Goal: Use online tool/utility: Utilize a website feature to perform a specific function

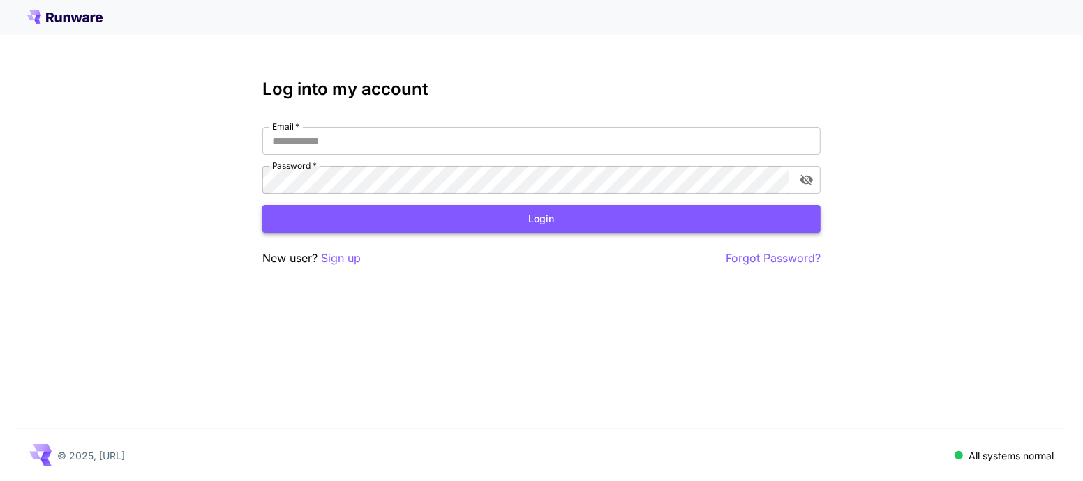
type input "**********"
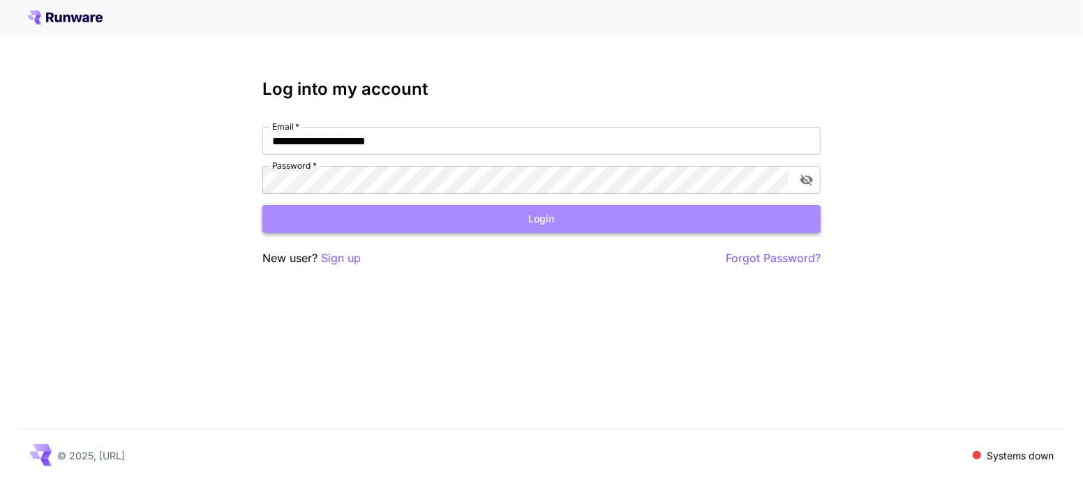
click at [385, 217] on button "Login" at bounding box center [541, 219] width 558 height 29
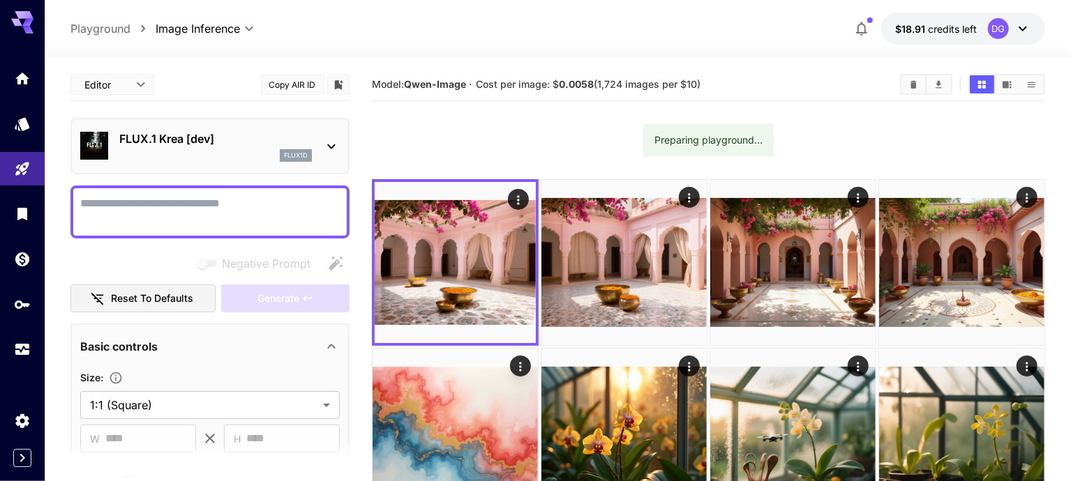
click at [229, 160] on div "flux1d" at bounding box center [215, 155] width 193 height 13
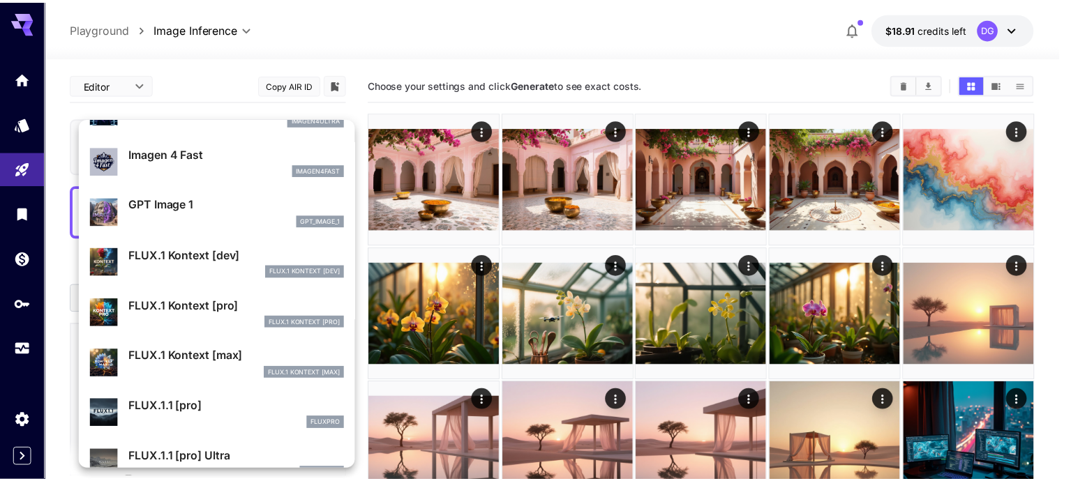
scroll to position [696, 0]
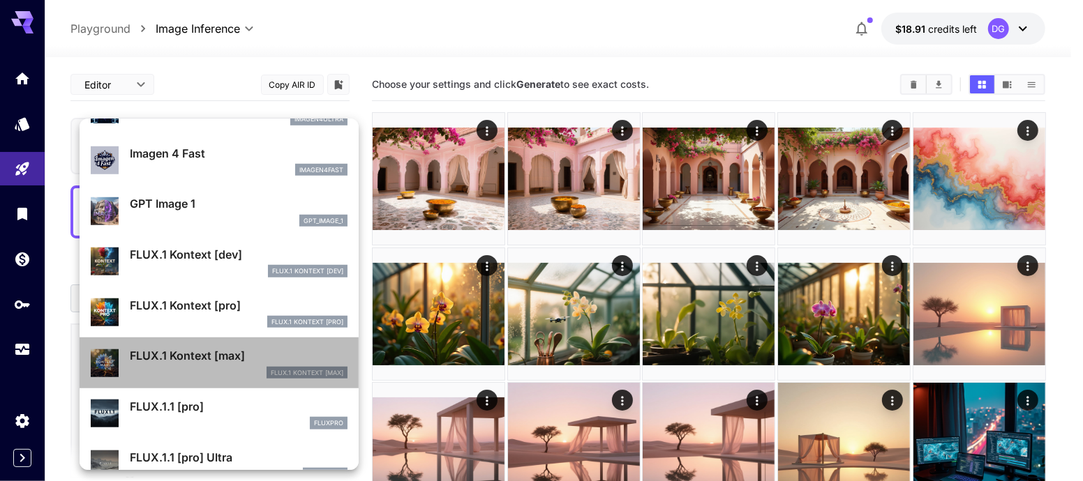
click at [248, 352] on p "FLUX.1 Kontext [max]" at bounding box center [239, 355] width 218 height 17
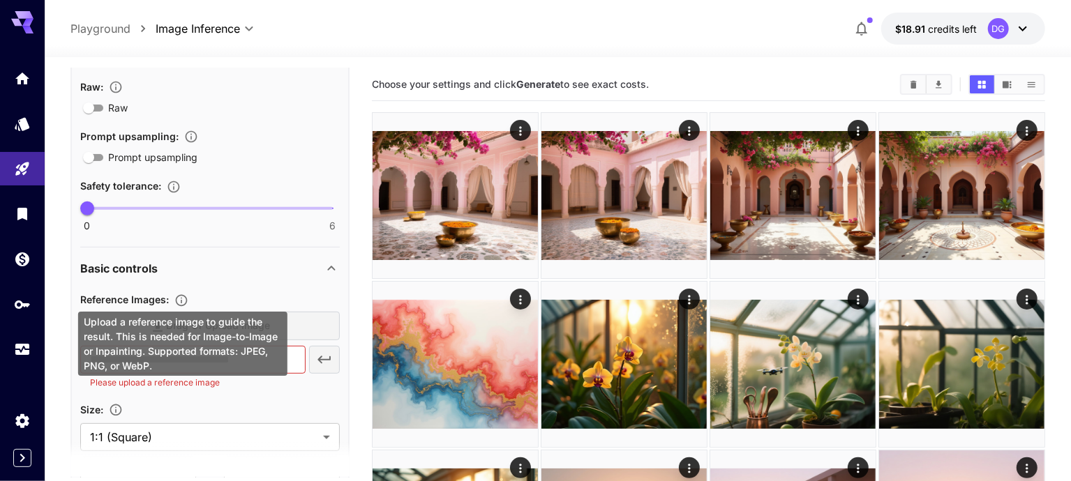
scroll to position [292, 0]
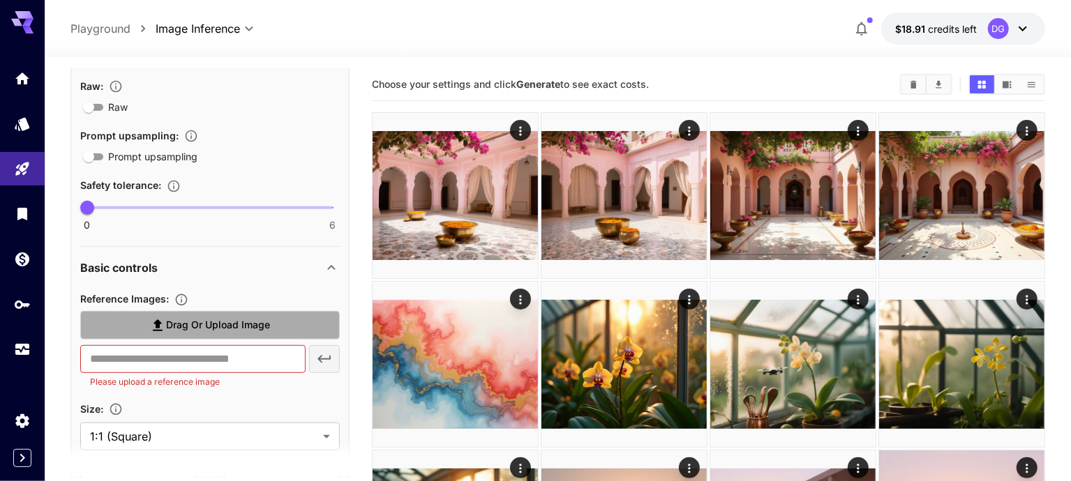
click at [128, 316] on label "Drag or upload image" at bounding box center [210, 325] width 260 height 29
click at [0, 0] on input "Drag or upload image" at bounding box center [0, 0] width 0 height 0
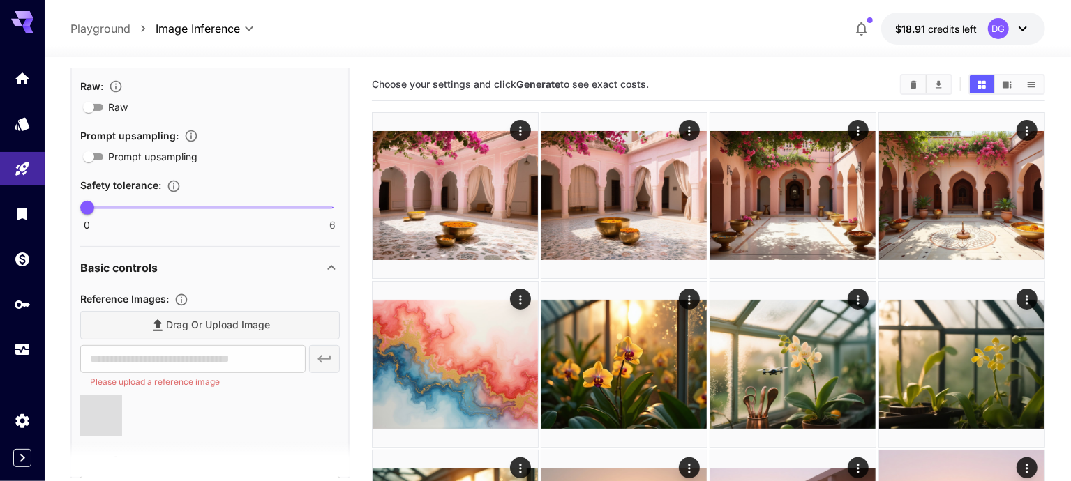
type input "**********"
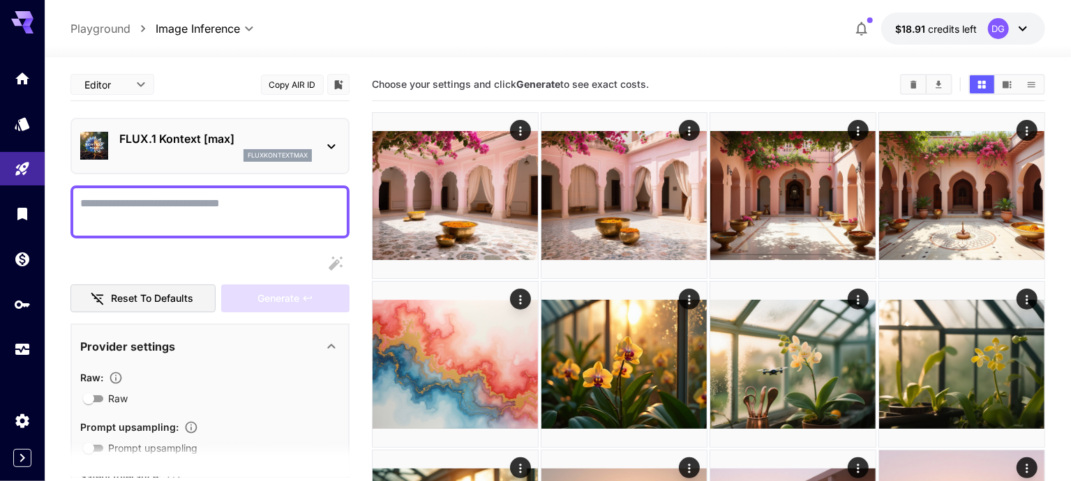
scroll to position [0, 0]
click at [202, 216] on textarea "Raw" at bounding box center [210, 211] width 260 height 33
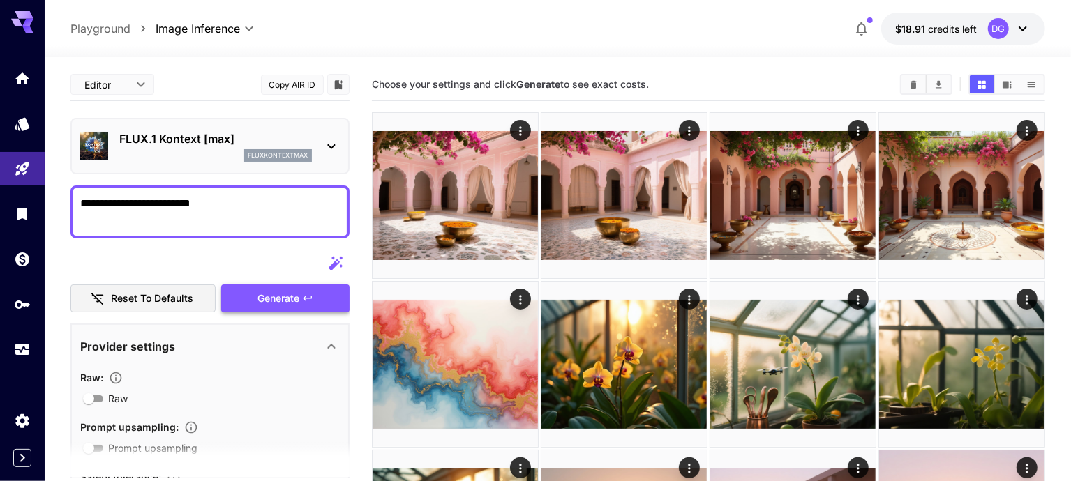
type textarea "**********"
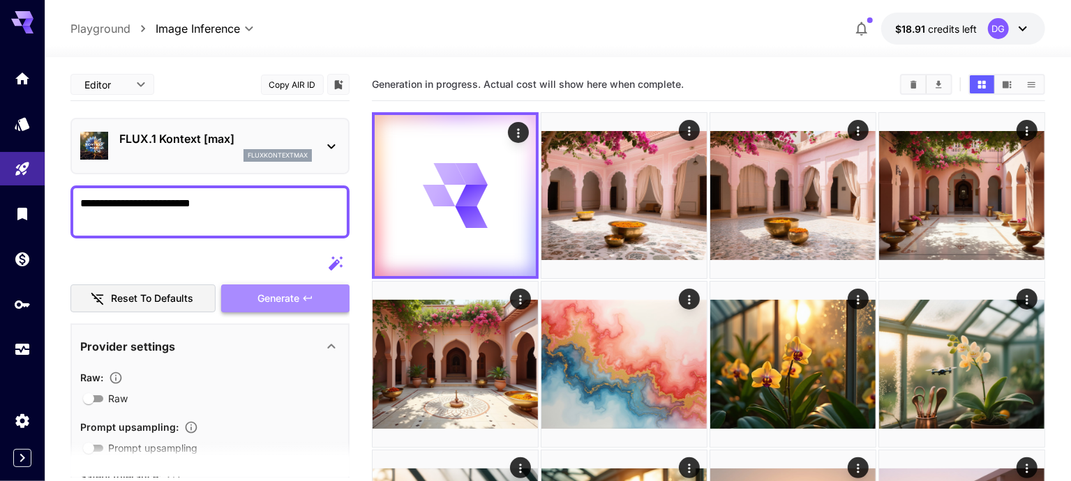
click at [290, 300] on span "Generate" at bounding box center [278, 298] width 42 height 17
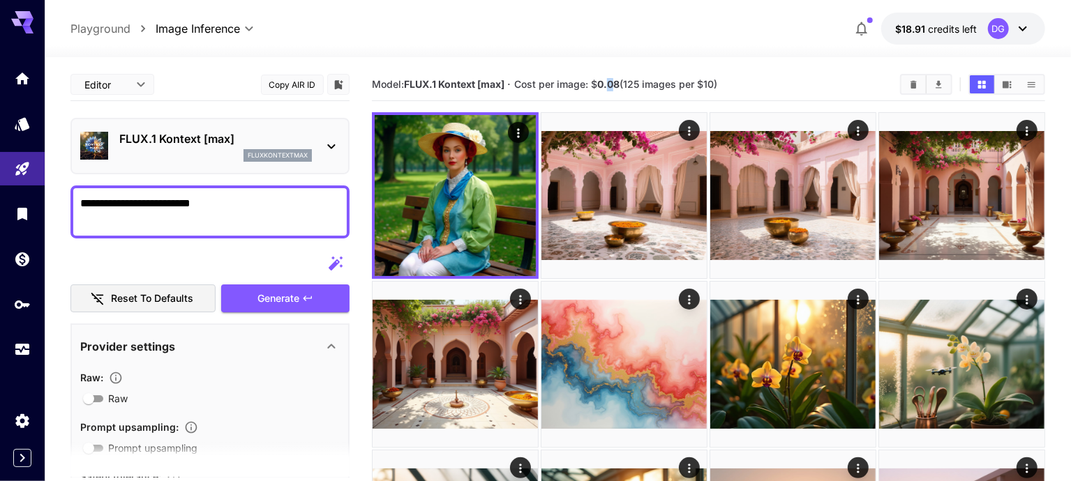
drag, startPoint x: 608, startPoint y: 84, endPoint x: 620, endPoint y: 84, distance: 11.2
click at [620, 84] on b "0.08" at bounding box center [608, 84] width 22 height 12
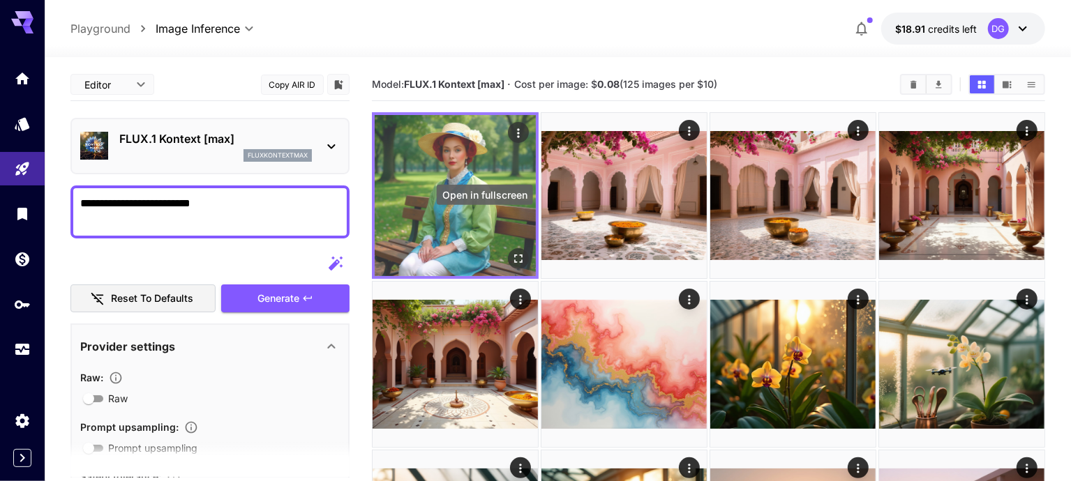
click at [511, 252] on icon "Open in fullscreen" at bounding box center [518, 259] width 14 height 14
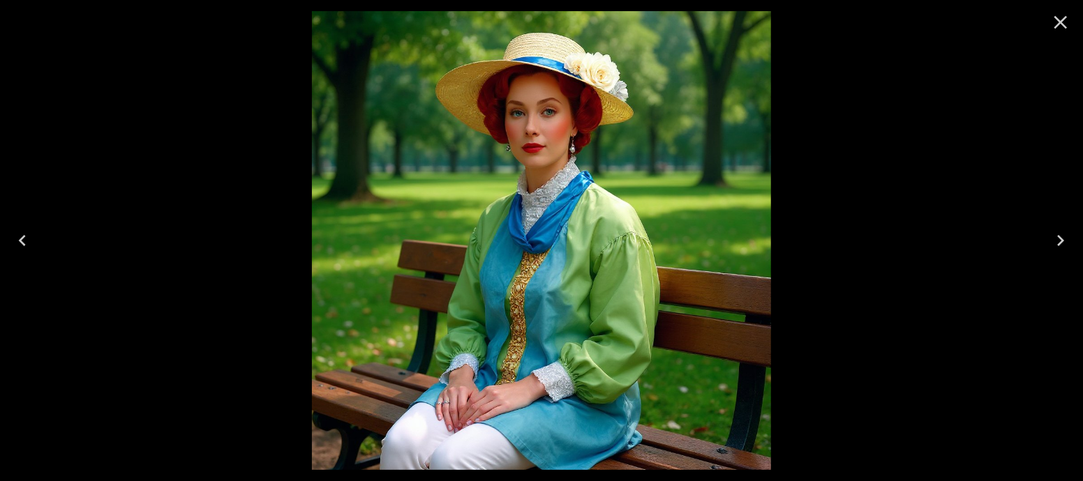
click at [1064, 20] on icon "Close" at bounding box center [1060, 22] width 22 height 22
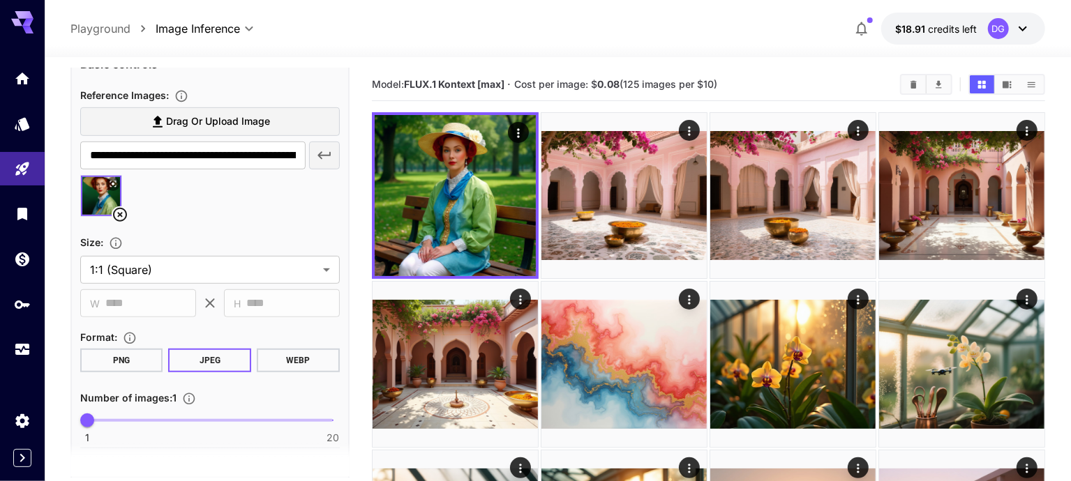
scroll to position [575, 0]
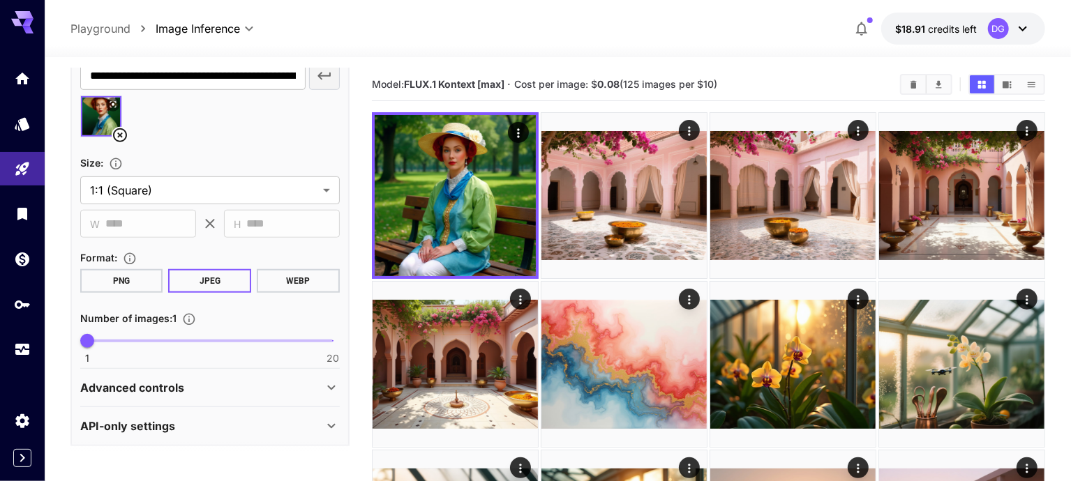
click at [271, 380] on div "Advanced controls" at bounding box center [201, 388] width 243 height 17
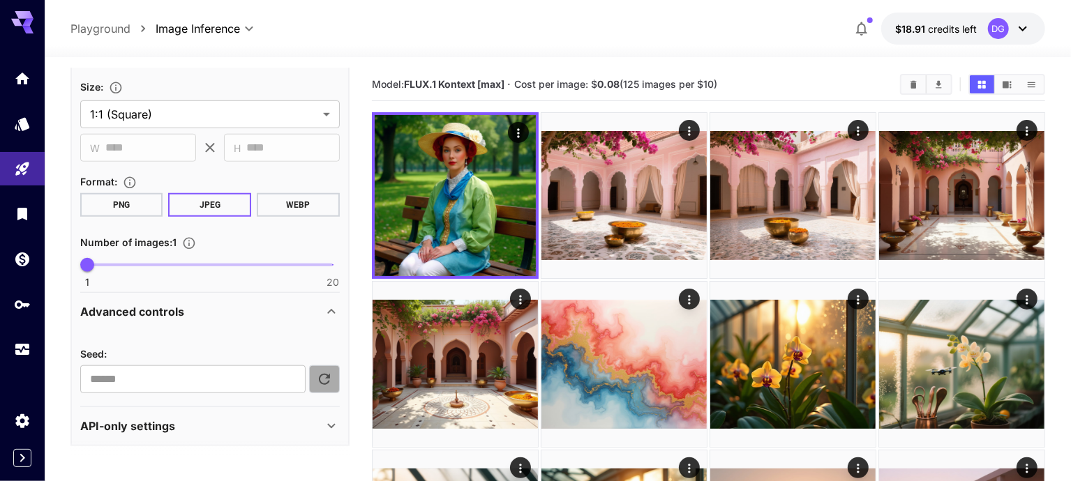
click at [324, 381] on icon "button" at bounding box center [324, 379] width 17 height 17
type input "**********"
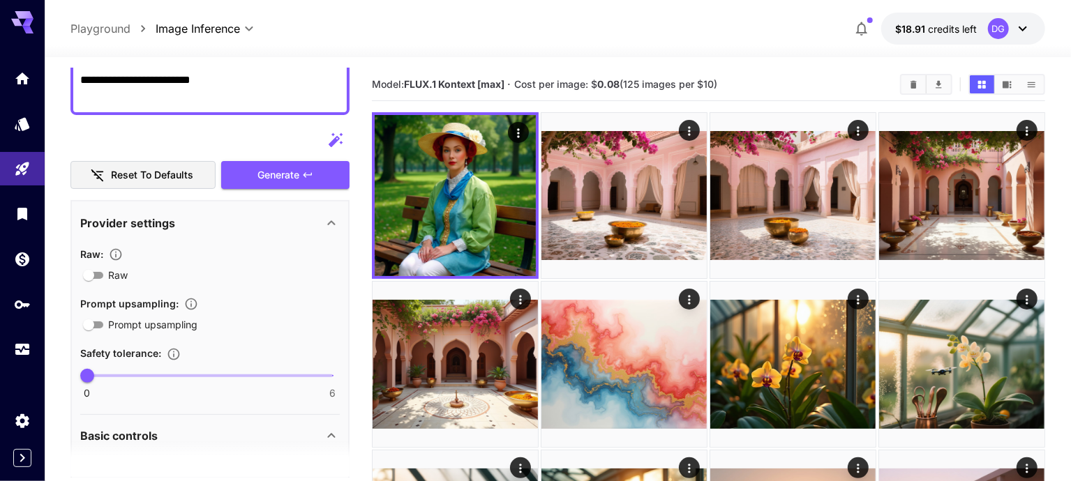
scroll to position [0, 0]
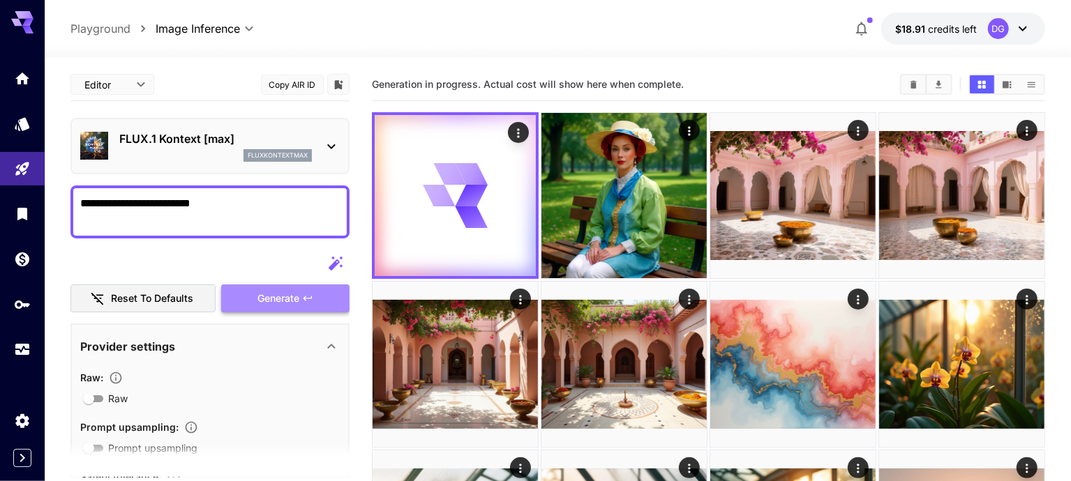
click at [296, 287] on button "Generate" at bounding box center [285, 299] width 128 height 29
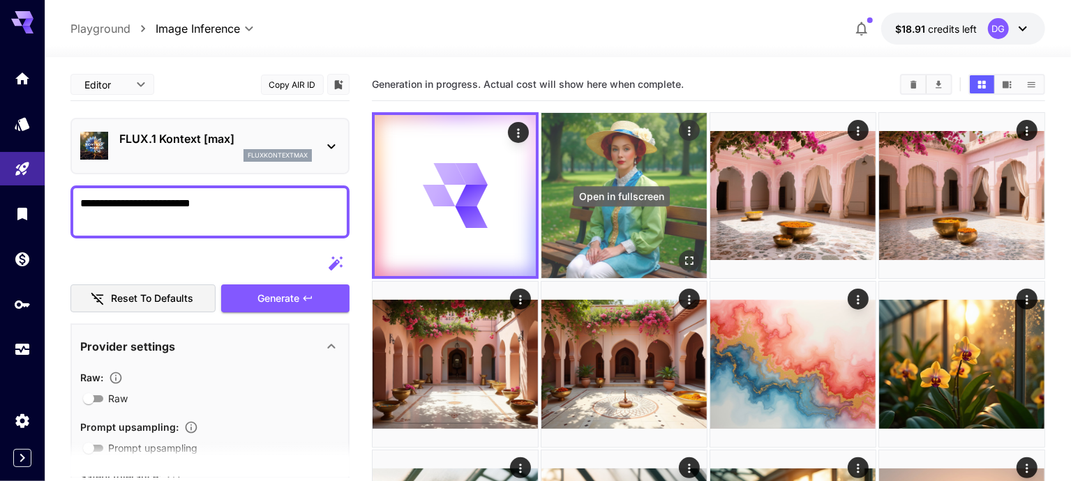
click at [682, 254] on icon "Open in fullscreen" at bounding box center [689, 261] width 14 height 14
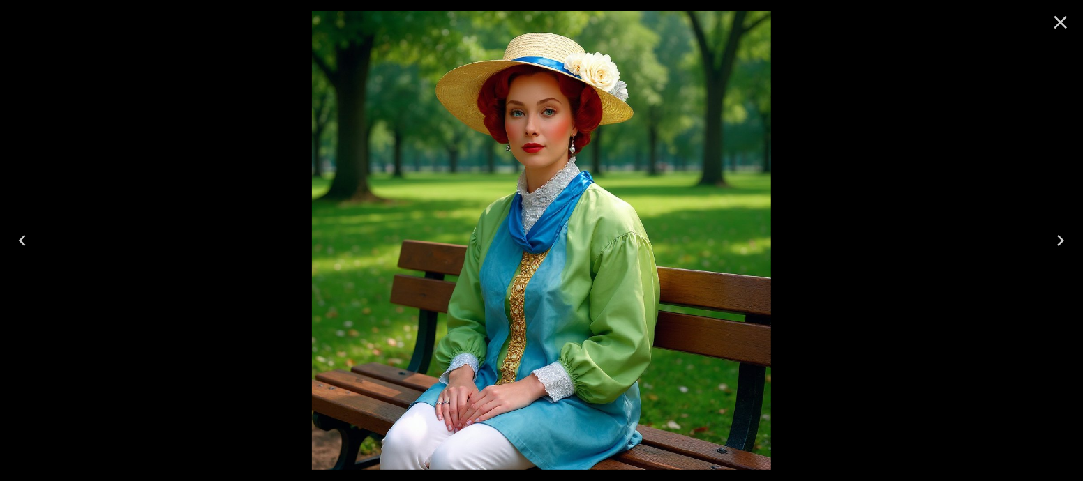
click at [1059, 28] on icon "Close" at bounding box center [1060, 22] width 22 height 22
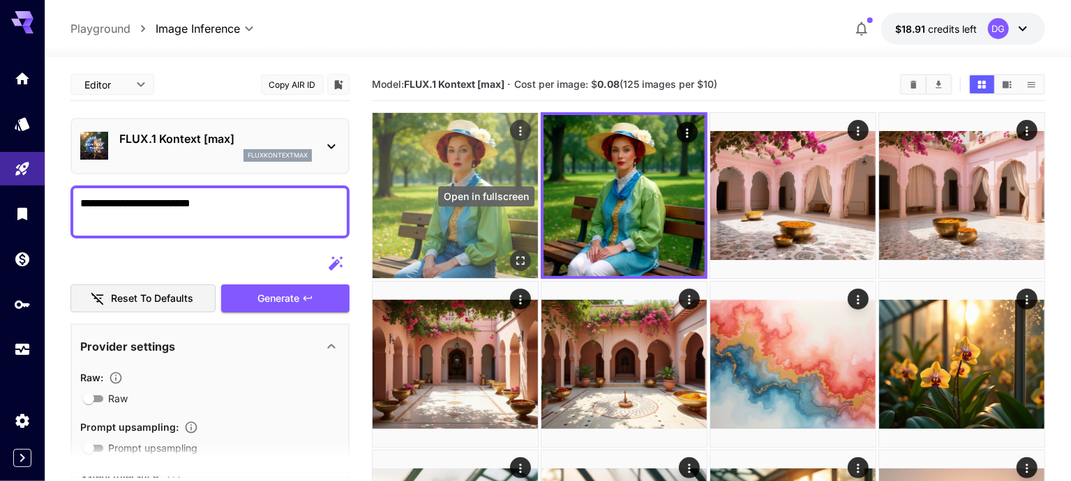
click at [514, 254] on icon "Open in fullscreen" at bounding box center [521, 261] width 14 height 14
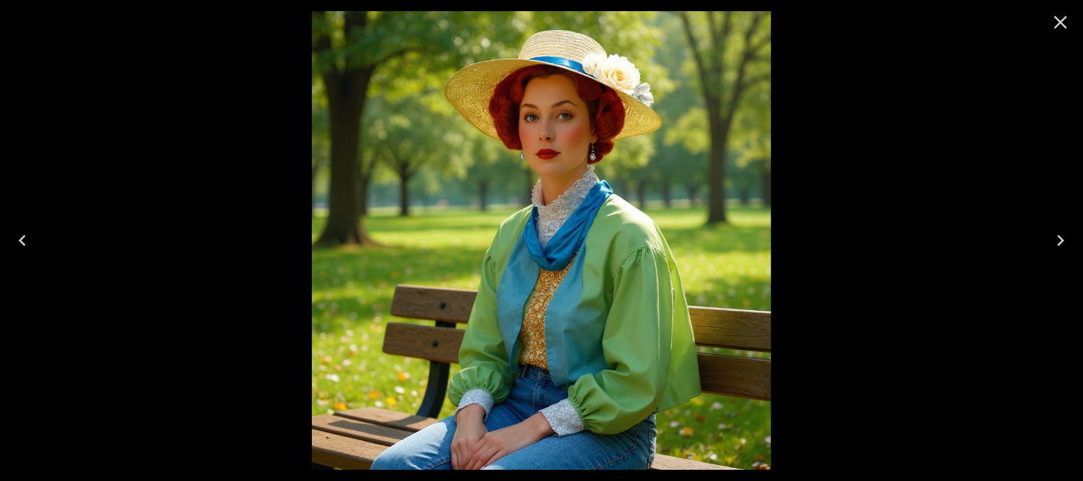
click at [1049, 20] on icon "Close" at bounding box center [1060, 22] width 22 height 22
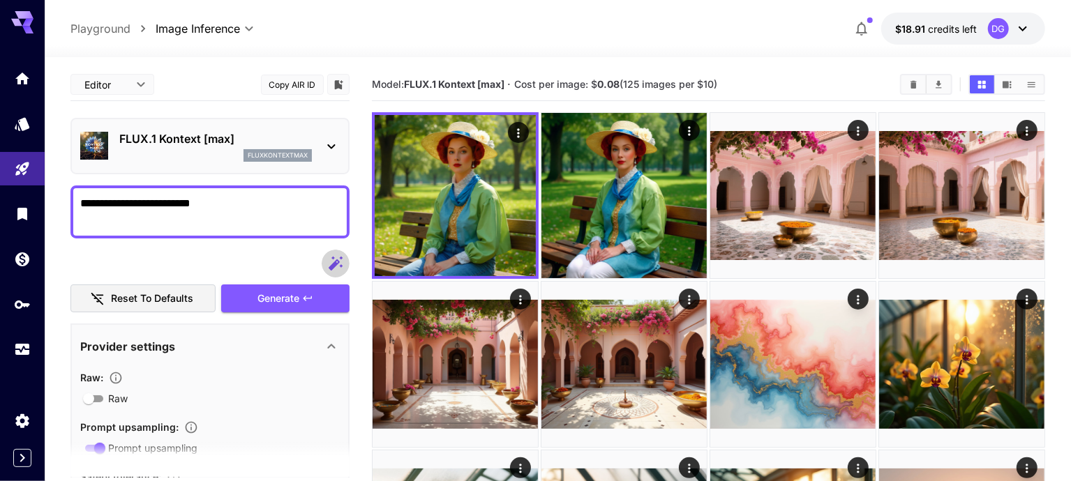
click at [341, 260] on icon "button" at bounding box center [335, 263] width 17 height 17
type textarea "**********"
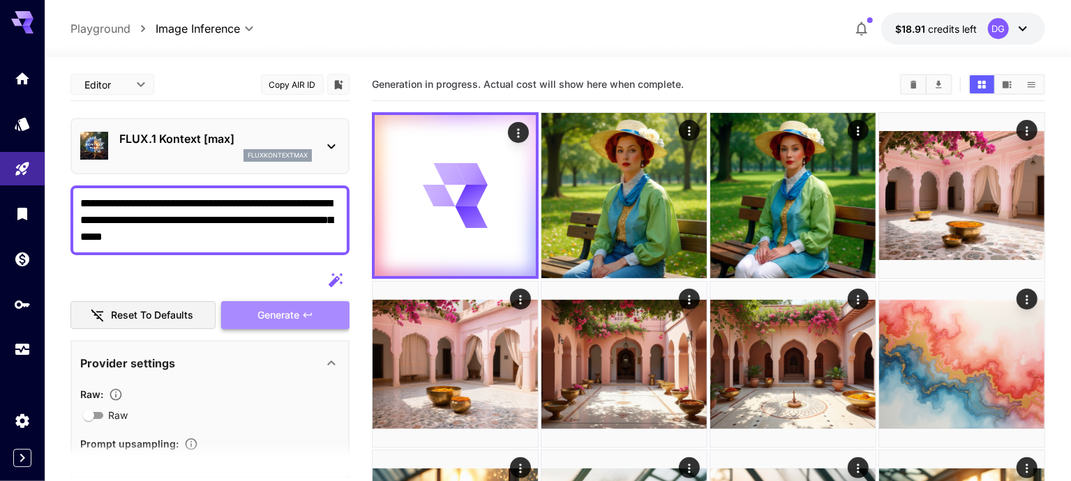
click at [296, 313] on span "Generate" at bounding box center [278, 315] width 42 height 17
click at [318, 151] on div "FLUX.1 Kontext [max] fluxkontextmax" at bounding box center [210, 146] width 260 height 43
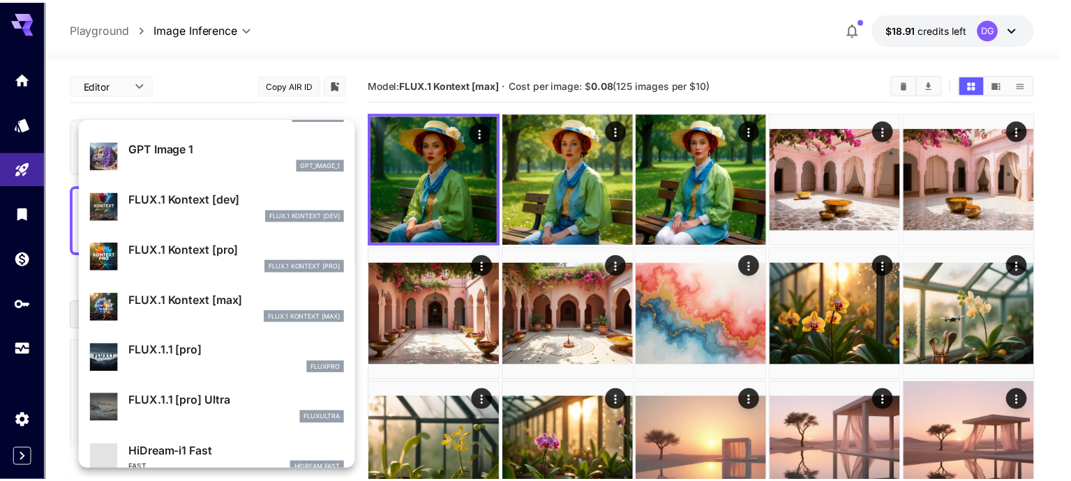
scroll to position [750, 0]
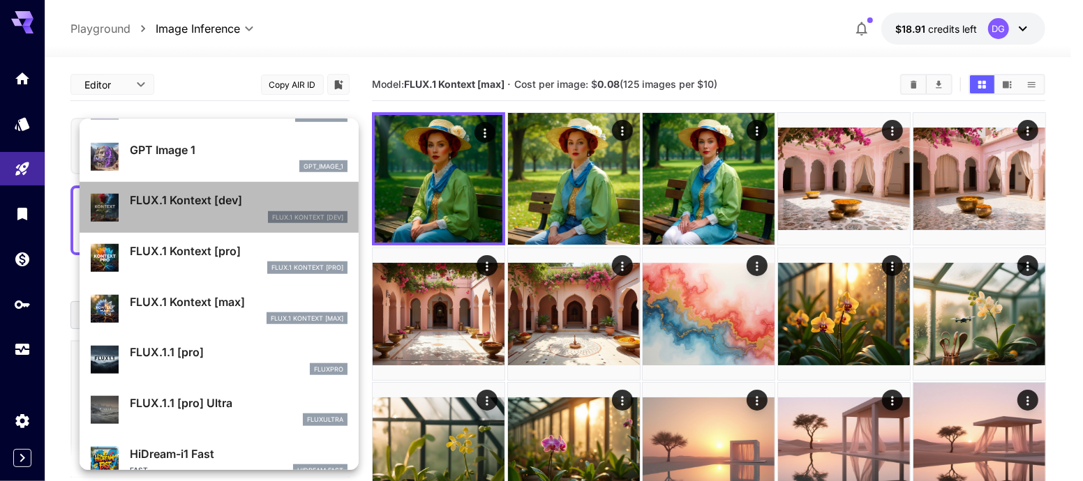
click at [229, 220] on div "FLUX.1 Kontext [dev]" at bounding box center [239, 217] width 218 height 13
type input "****"
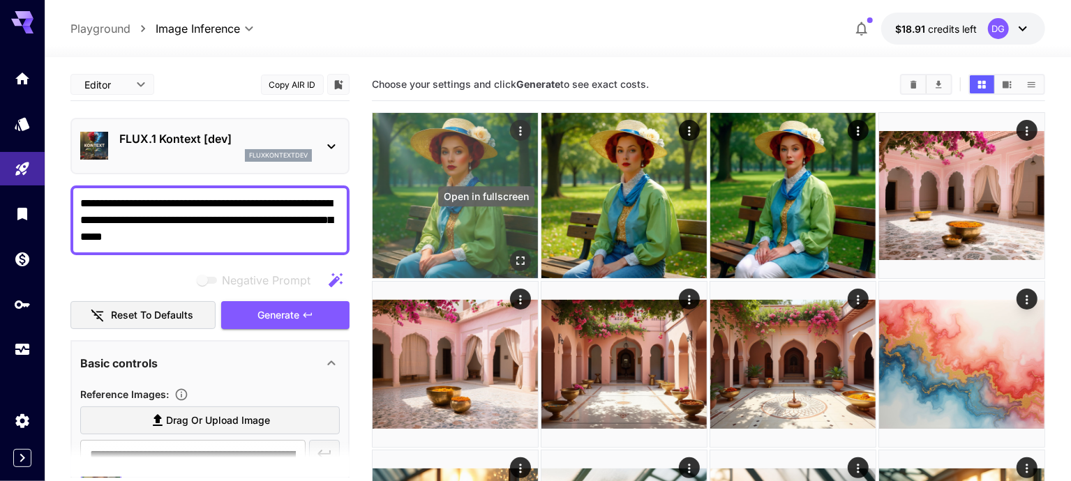
click at [516, 257] on icon "Open in fullscreen" at bounding box center [520, 261] width 8 height 8
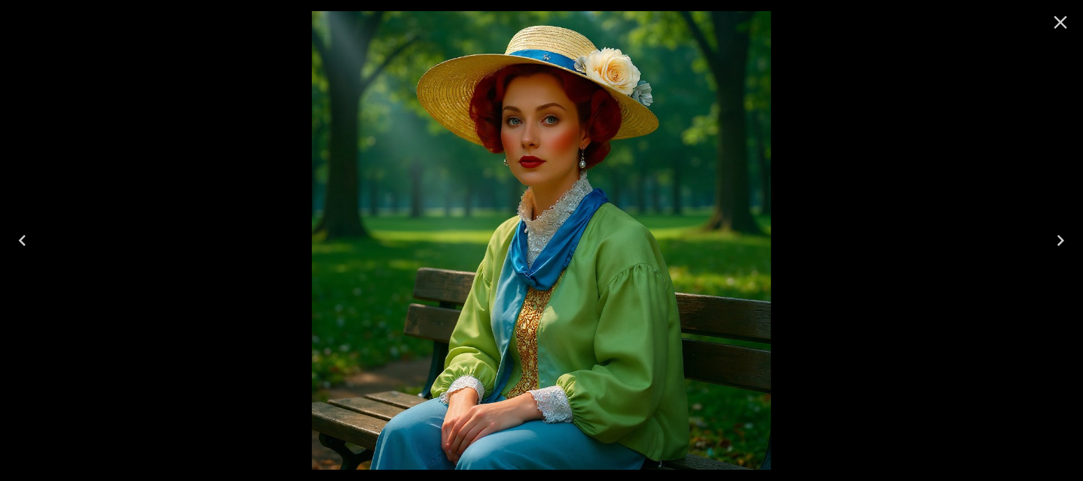
click at [1059, 25] on icon "Close" at bounding box center [1060, 22] width 22 height 22
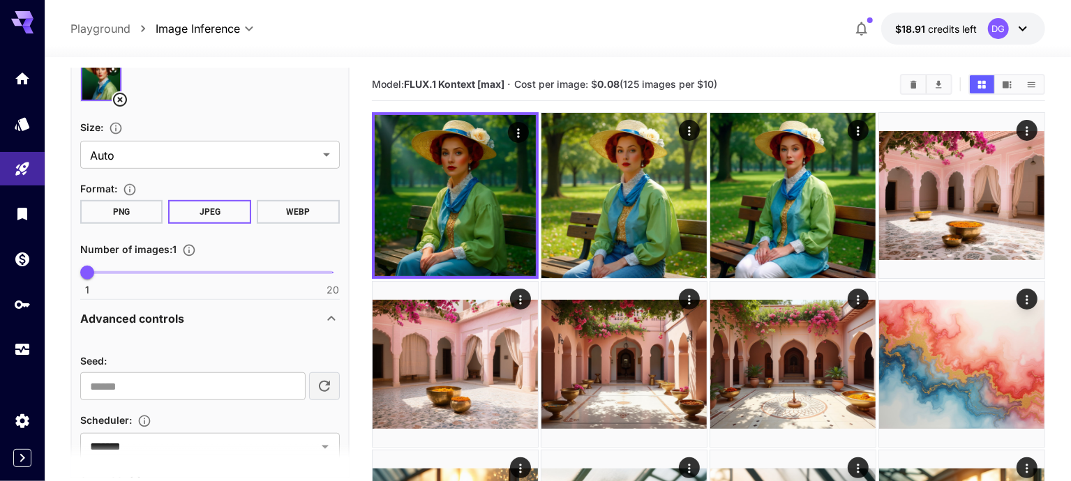
scroll to position [687, 0]
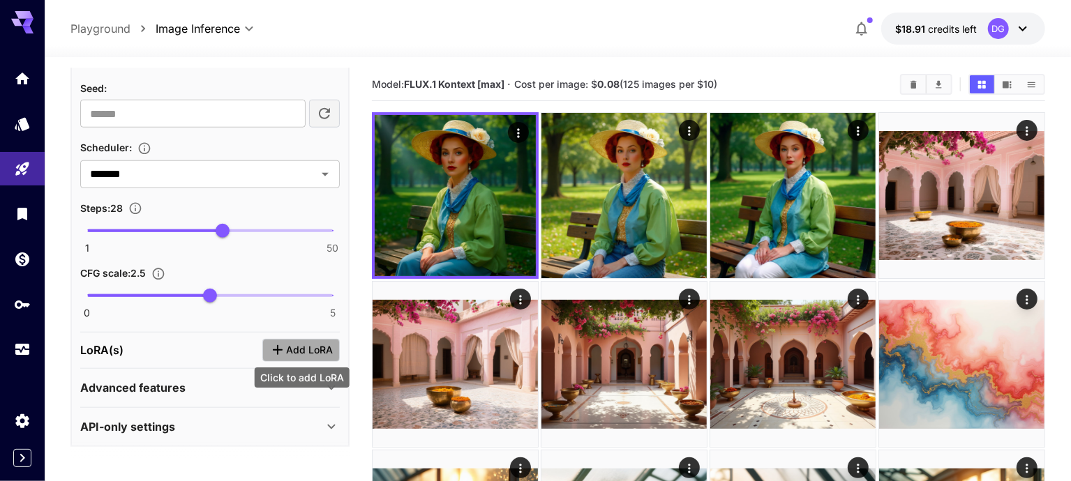
click at [283, 345] on icon "Click to add LoRA" at bounding box center [277, 350] width 17 height 17
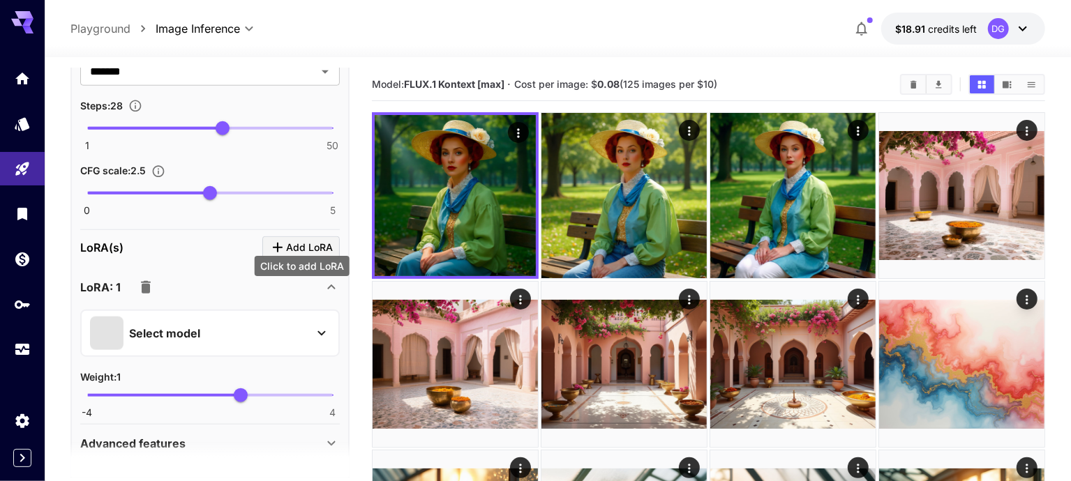
scroll to position [798, 0]
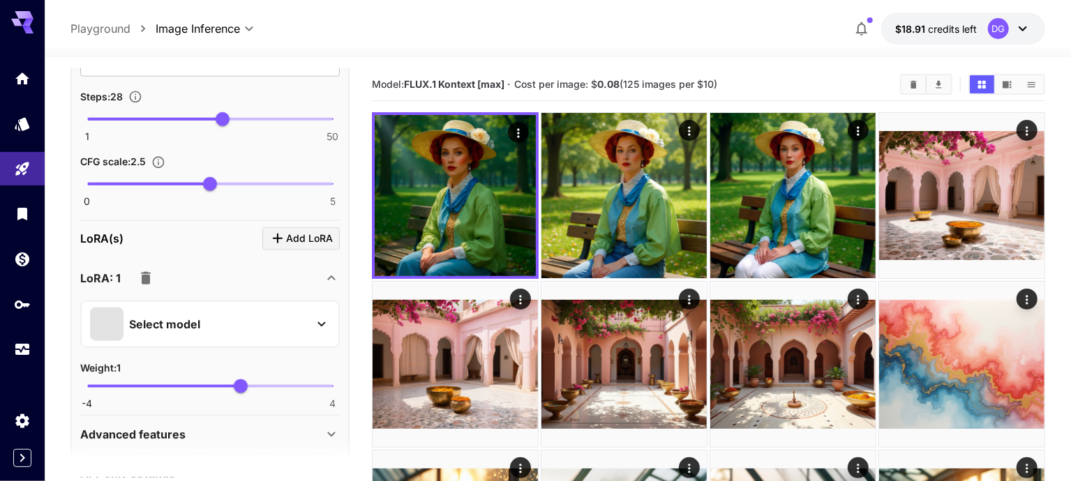
click at [271, 338] on div "Select model" at bounding box center [210, 324] width 260 height 47
click at [282, 322] on div "Select model" at bounding box center [199, 324] width 218 height 33
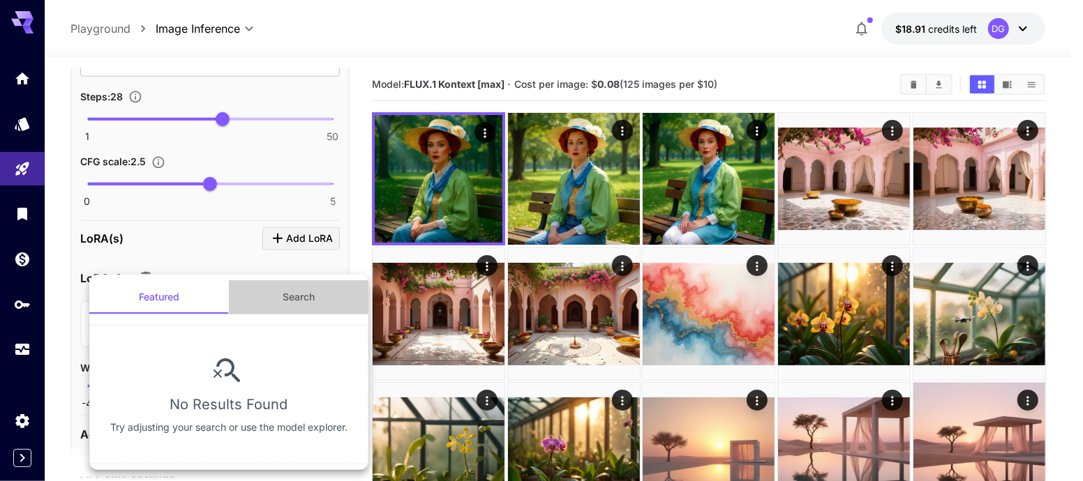
click at [290, 306] on button "Search" at bounding box center [299, 297] width 140 height 33
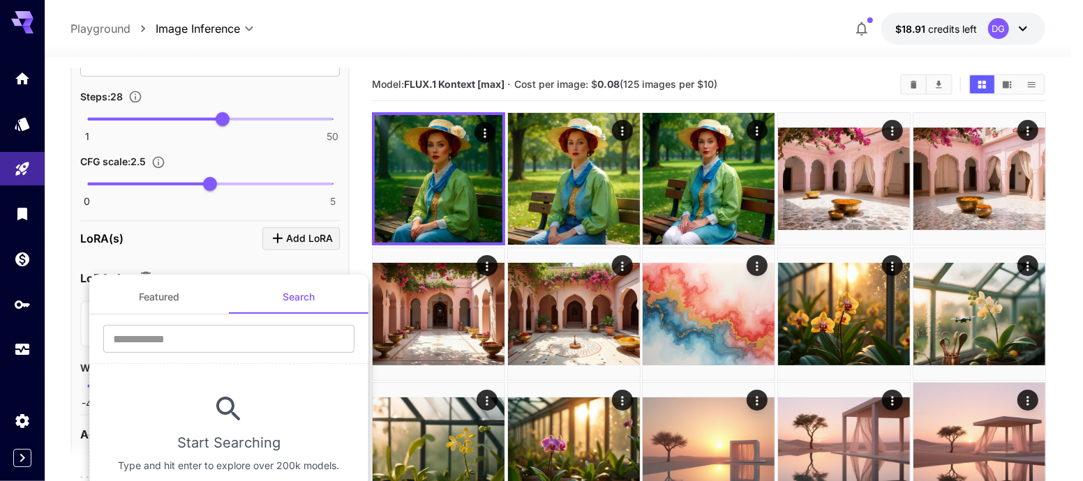
click at [247, 241] on div at bounding box center [541, 240] width 1083 height 481
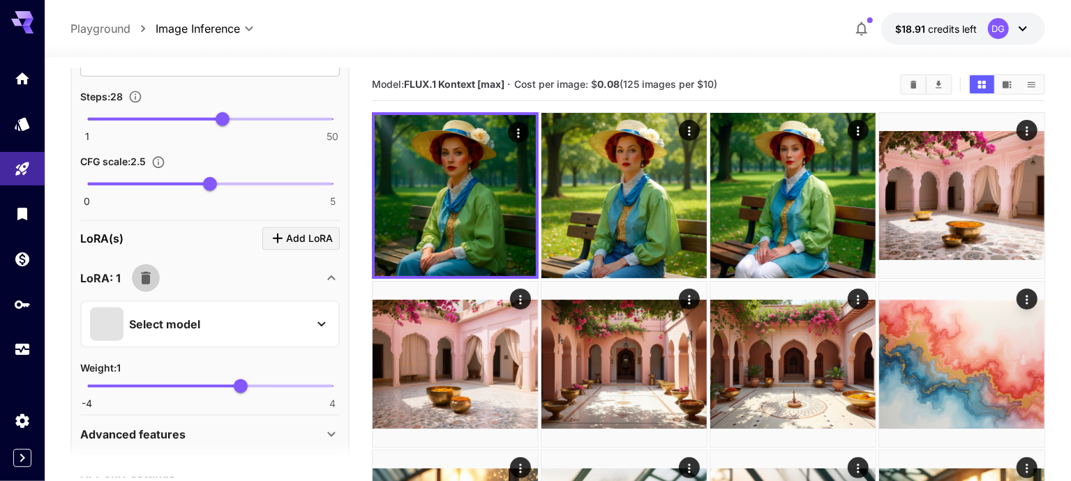
click at [146, 277] on icon "button" at bounding box center [146, 278] width 10 height 13
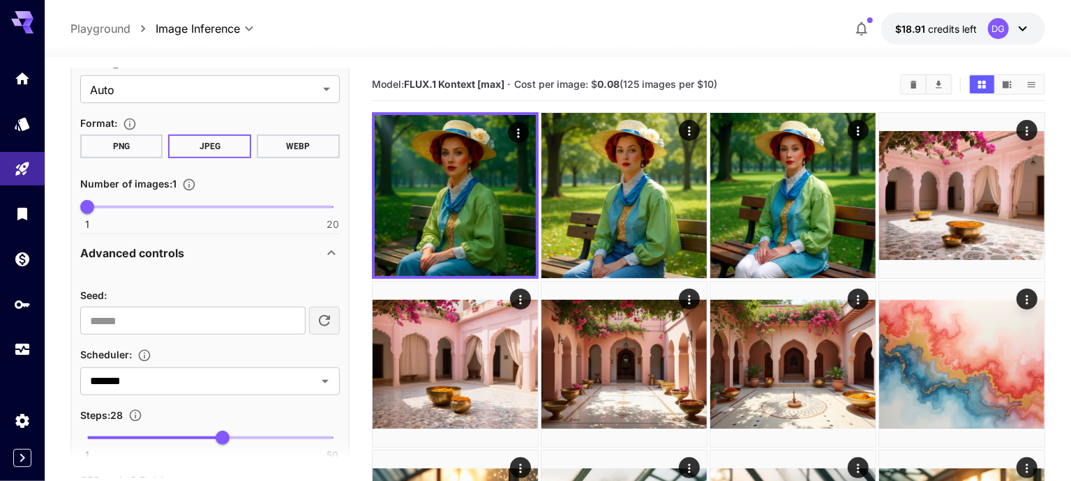
scroll to position [478, 0]
click at [317, 319] on icon "button" at bounding box center [324, 322] width 17 height 17
type input "**********"
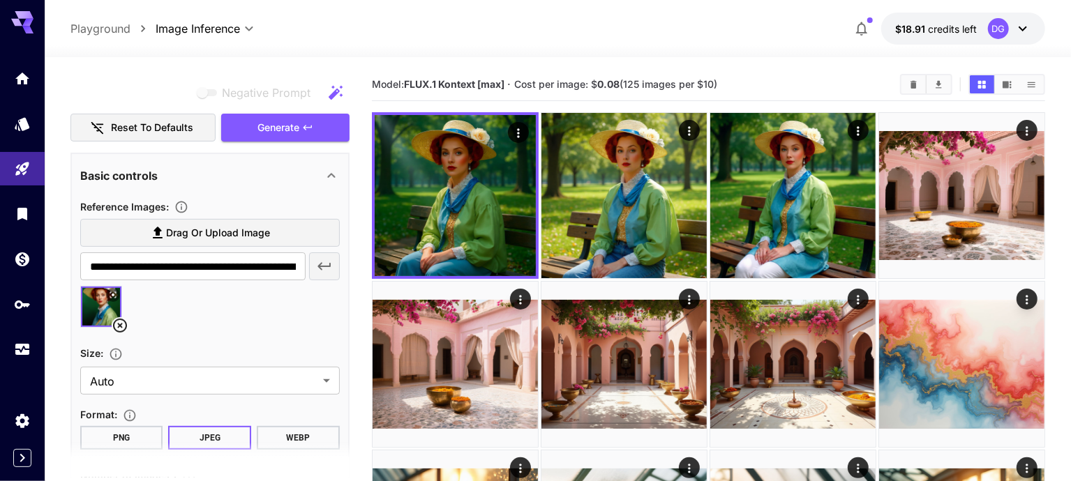
scroll to position [0, 0]
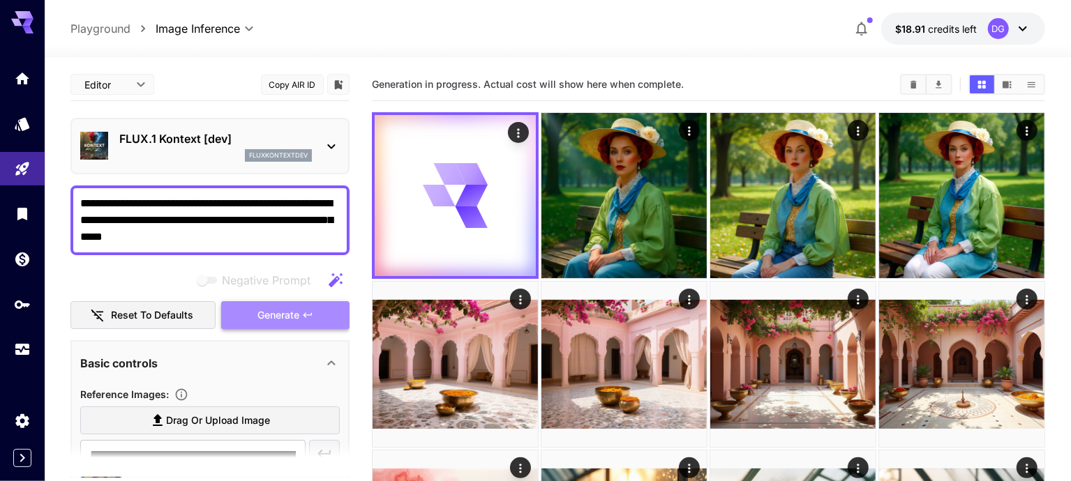
click at [276, 320] on span "Generate" at bounding box center [278, 315] width 42 height 17
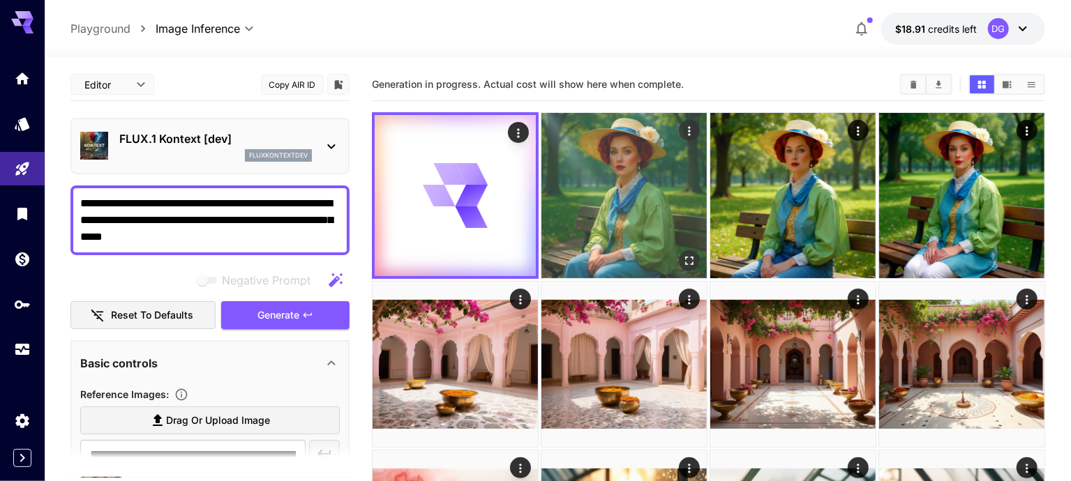
click at [555, 203] on img at bounding box center [623, 195] width 165 height 165
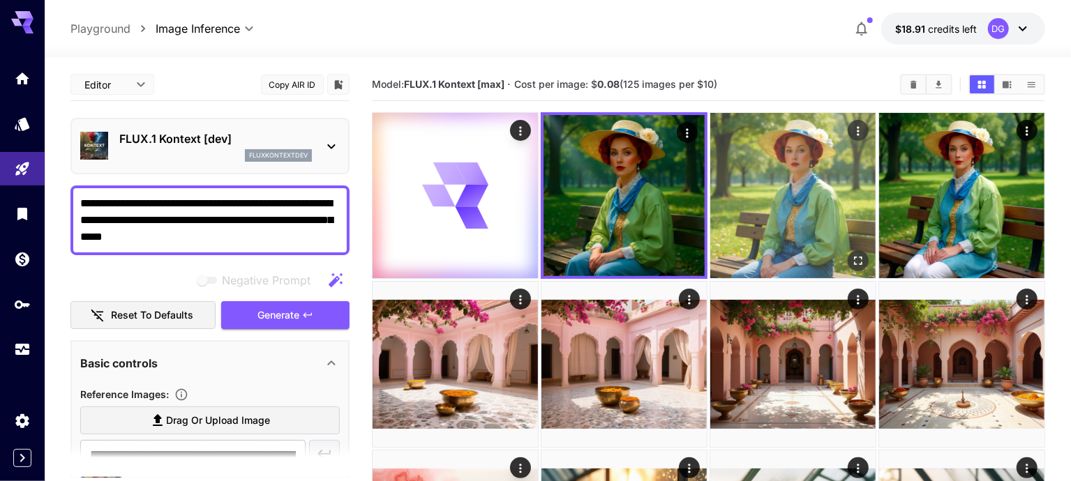
click at [710, 160] on img at bounding box center [792, 195] width 165 height 165
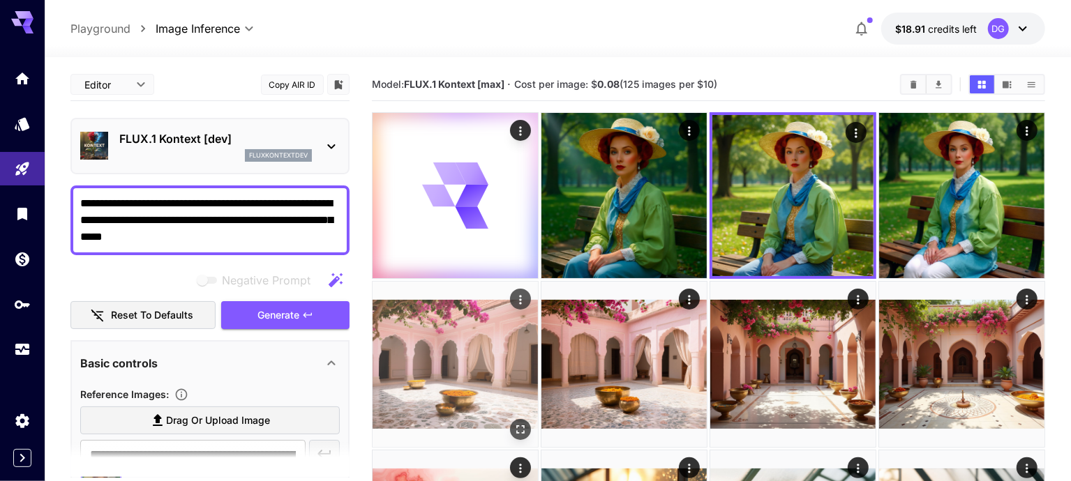
click at [538, 282] on img at bounding box center [455, 364] width 165 height 165
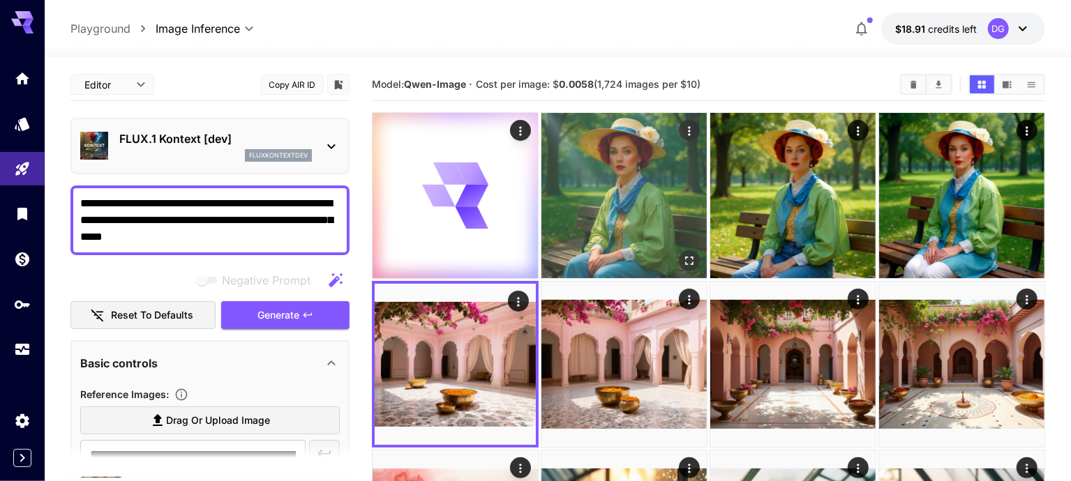
click at [585, 195] on img at bounding box center [623, 195] width 165 height 165
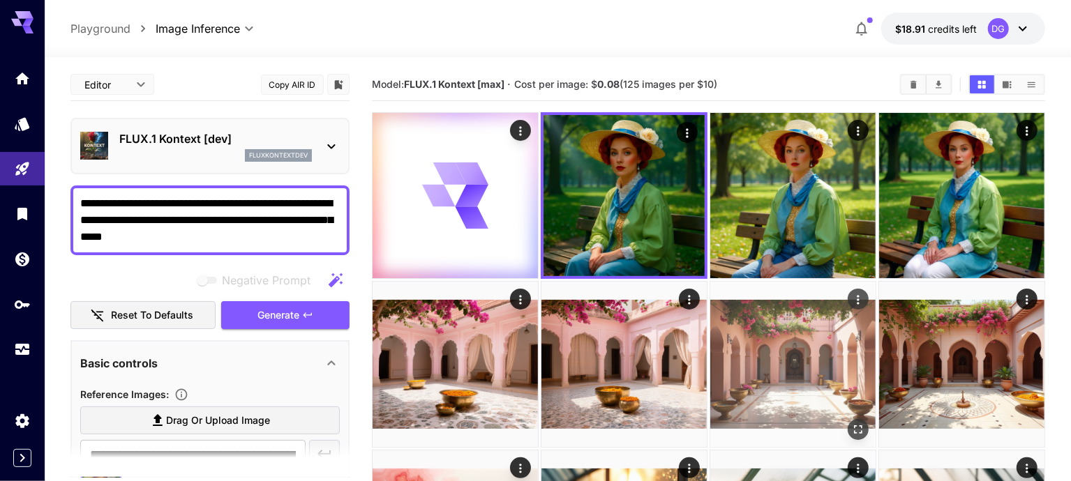
click at [710, 289] on img at bounding box center [792, 364] width 165 height 165
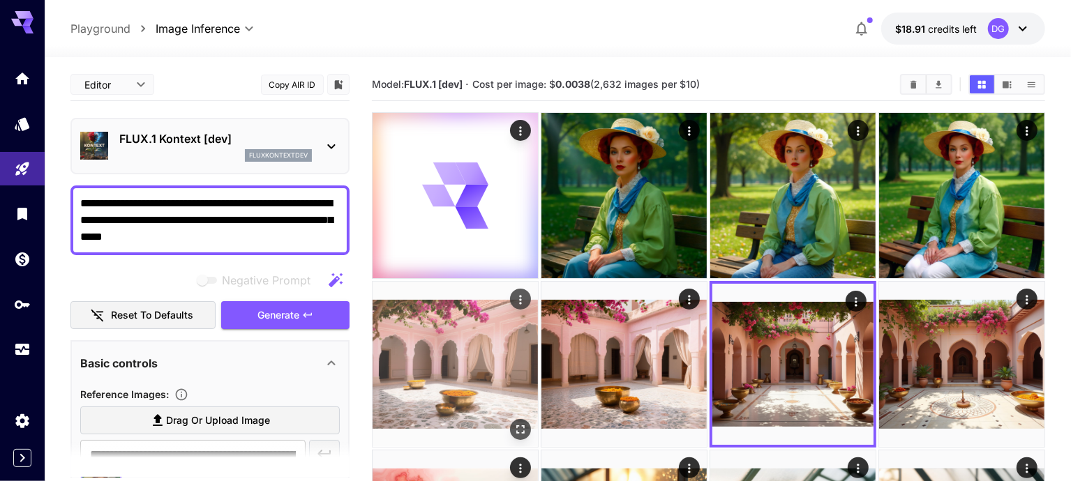
click at [538, 282] on img at bounding box center [455, 364] width 165 height 165
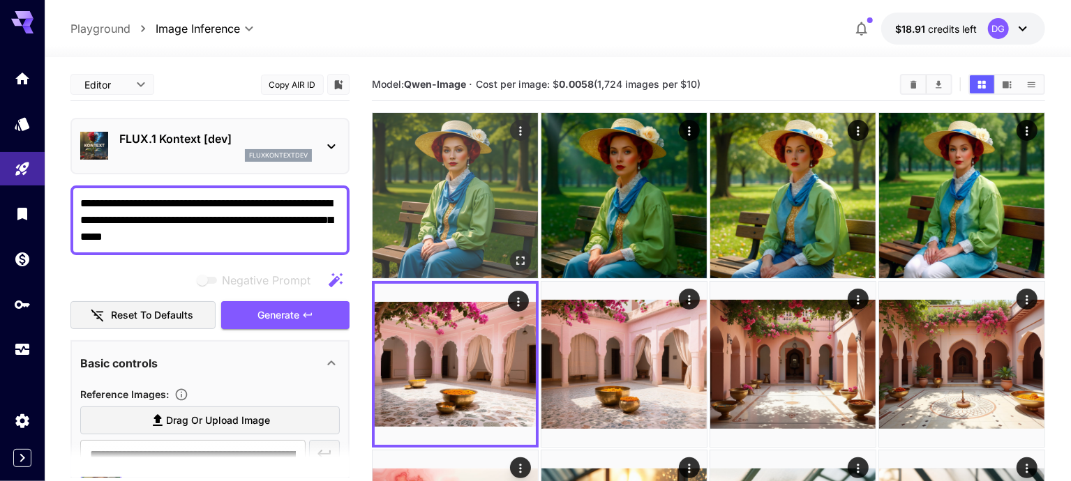
click at [451, 217] on img at bounding box center [455, 195] width 165 height 165
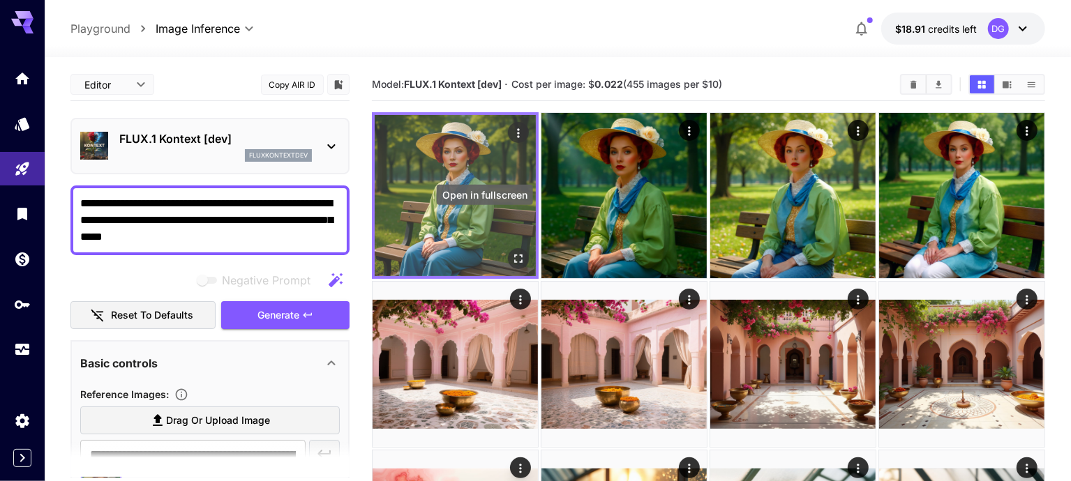
click at [511, 252] on icon "Open in fullscreen" at bounding box center [518, 259] width 14 height 14
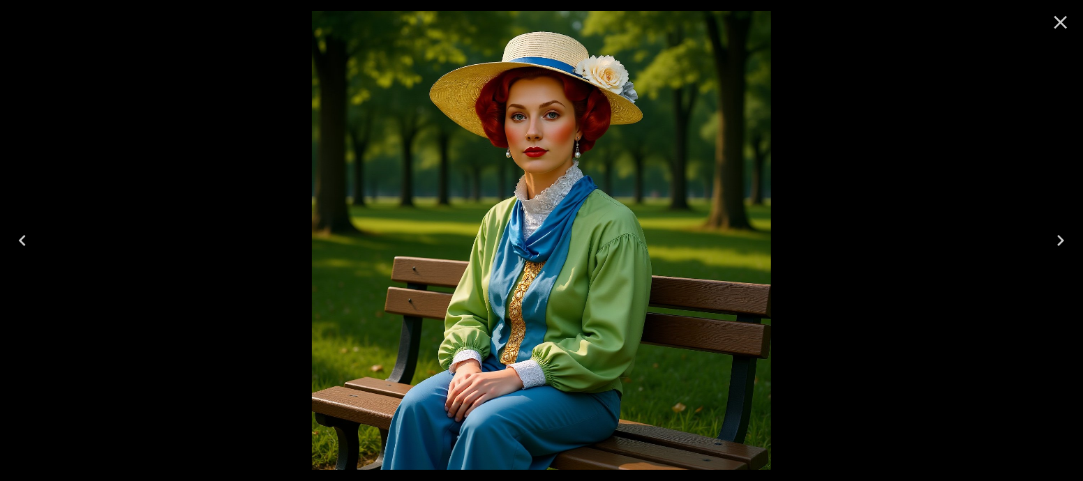
click at [1059, 15] on icon "Close" at bounding box center [1060, 22] width 22 height 22
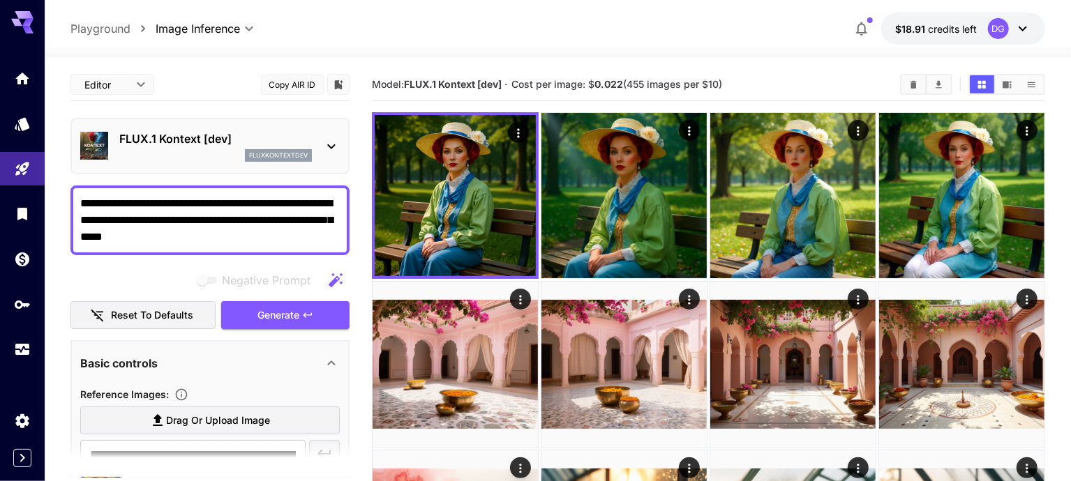
click at [190, 119] on div "FLUX.1 Kontext [dev] fluxkontextdev" at bounding box center [209, 146] width 279 height 57
click at [191, 133] on p "FLUX.1 Kontext [dev]" at bounding box center [215, 138] width 193 height 17
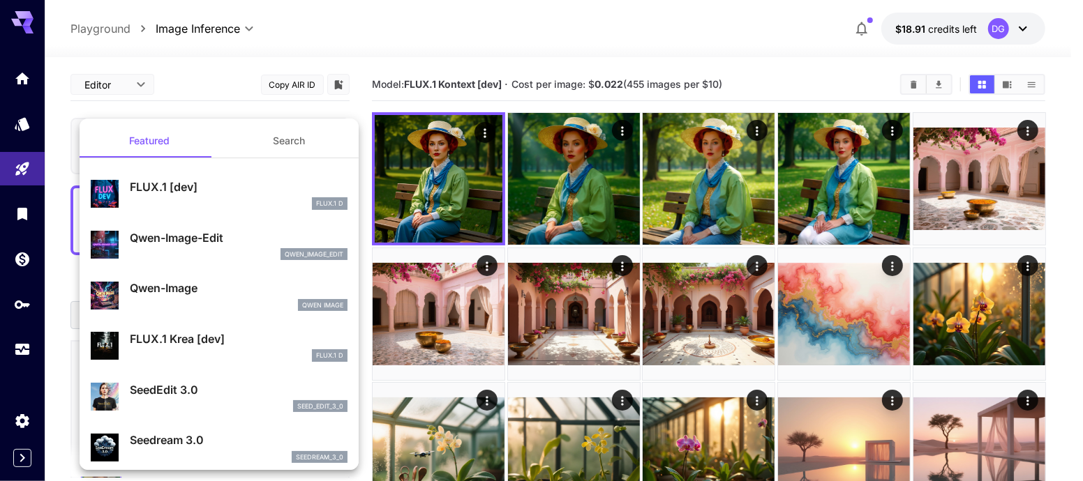
click at [204, 184] on p "FLUX.1 [dev]" at bounding box center [239, 187] width 218 height 17
type input "**********"
type input "***"
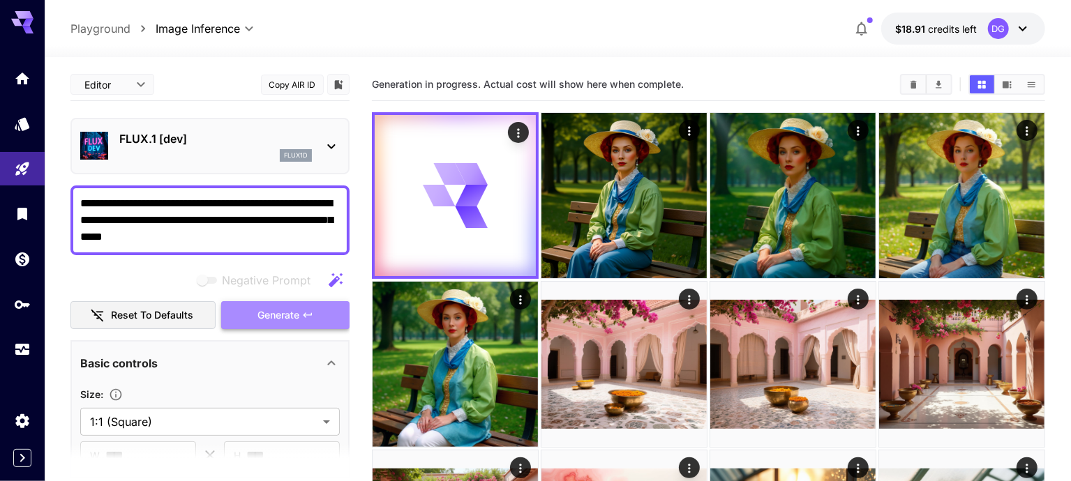
click at [276, 317] on span "Generate" at bounding box center [278, 315] width 42 height 17
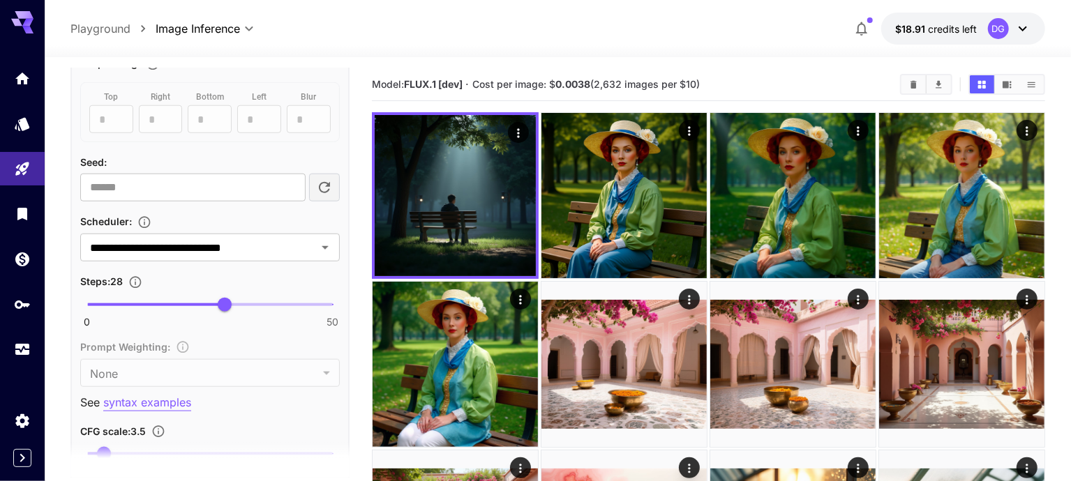
scroll to position [787, 0]
click at [304, 247] on icon "Clear" at bounding box center [307, 245] width 14 height 14
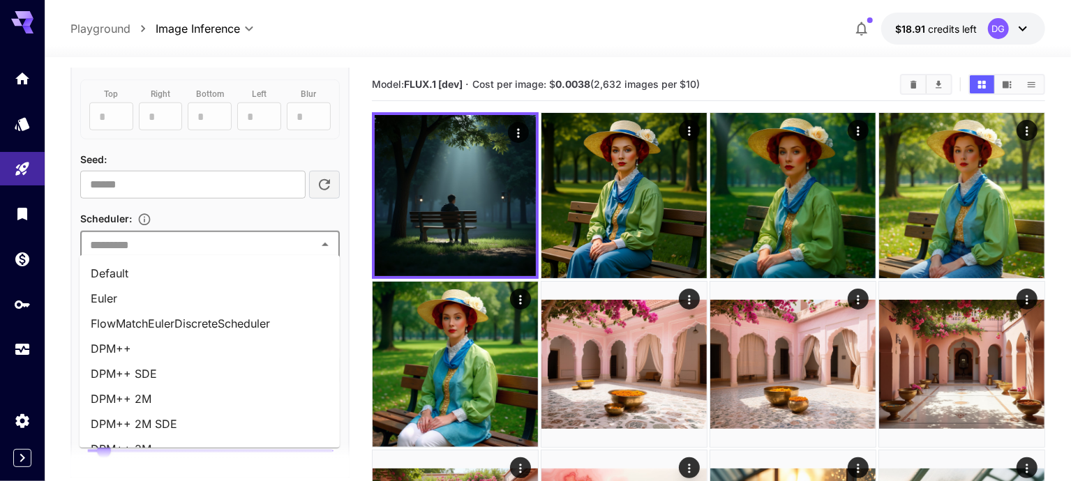
click at [304, 247] on input "text" at bounding box center [198, 245] width 228 height 20
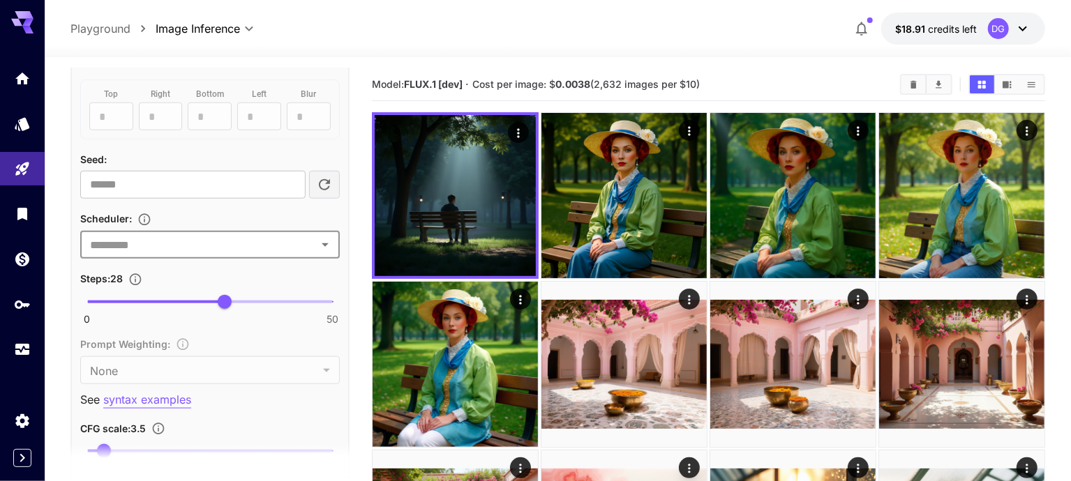
click at [304, 247] on input "text" at bounding box center [198, 245] width 228 height 20
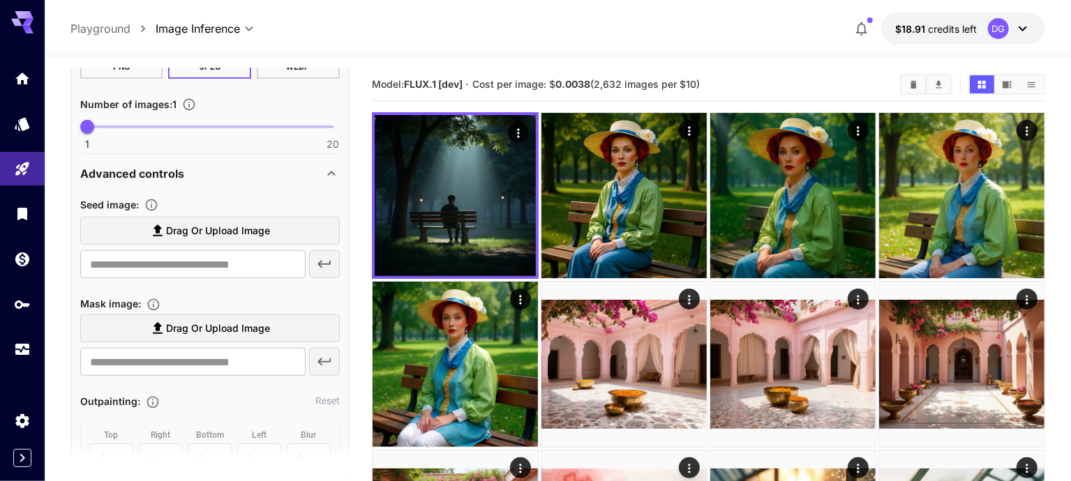
scroll to position [440, 0]
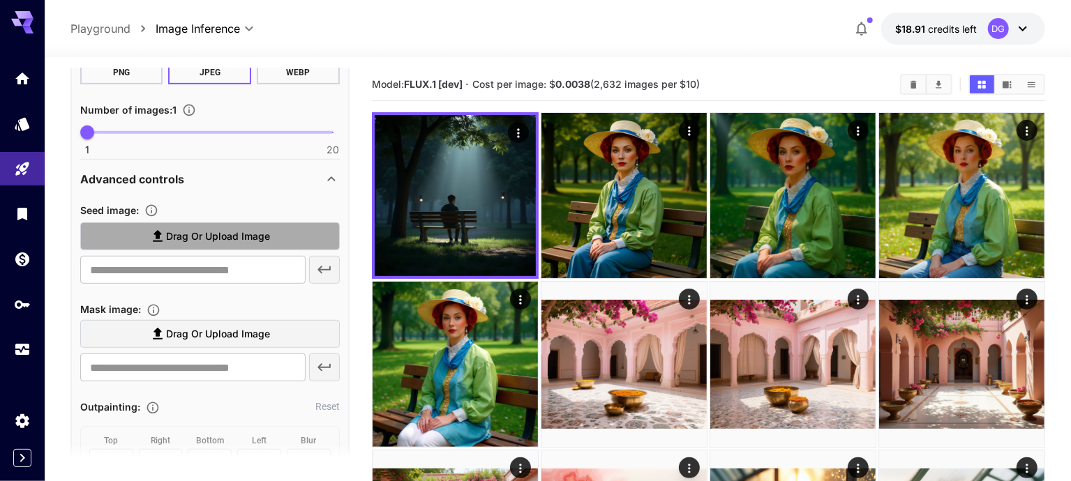
click at [258, 237] on span "Drag or upload image" at bounding box center [218, 236] width 104 height 17
click at [0, 0] on input "Drag or upload image" at bounding box center [0, 0] width 0 height 0
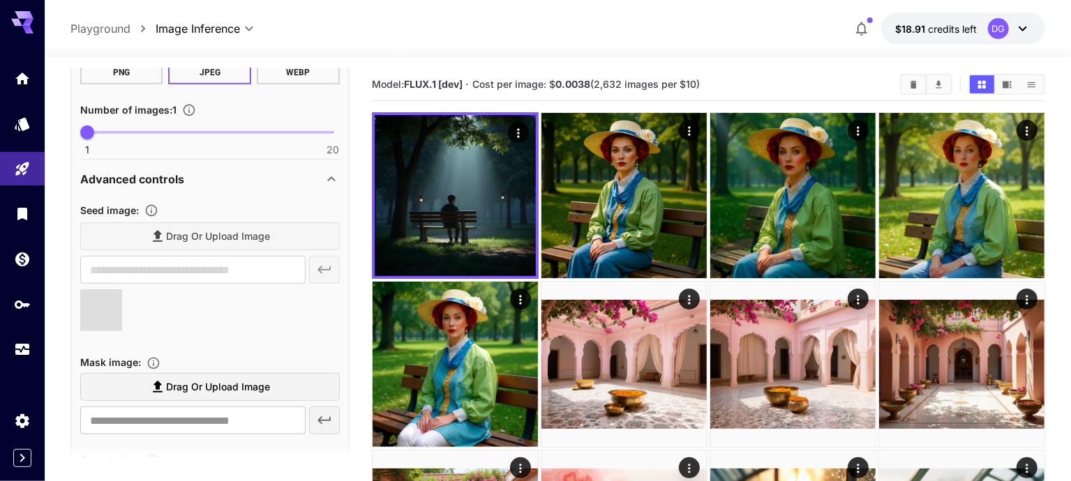
type input "**********"
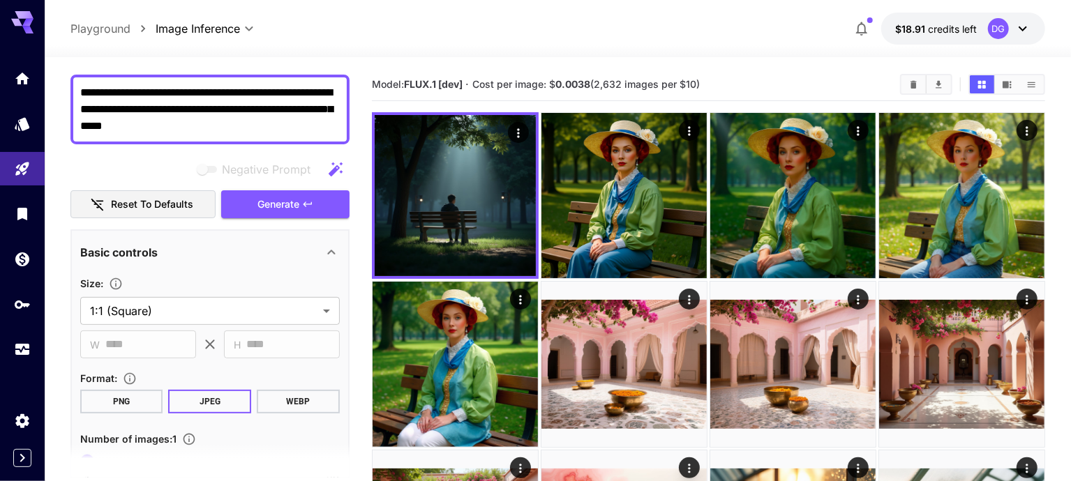
scroll to position [0, 0]
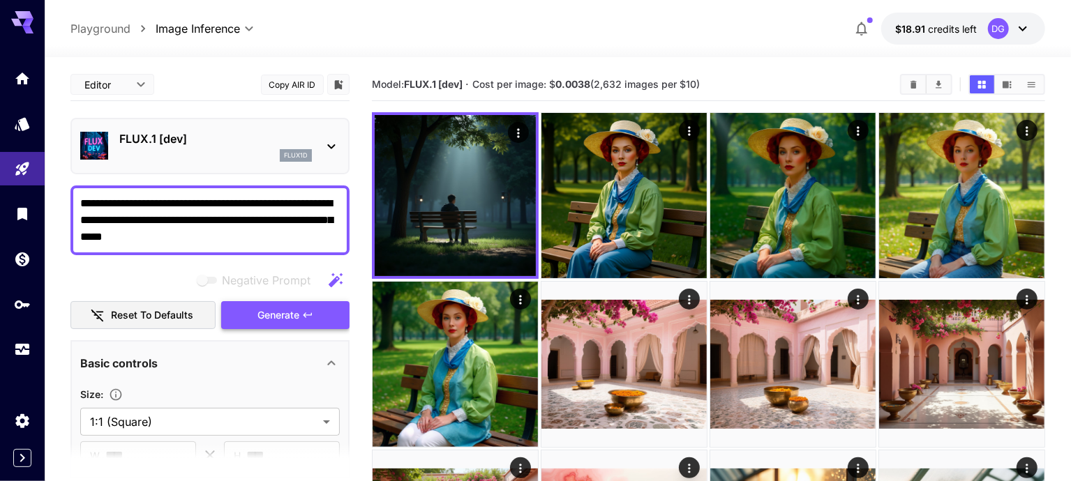
click at [307, 319] on button "Generate" at bounding box center [285, 315] width 128 height 29
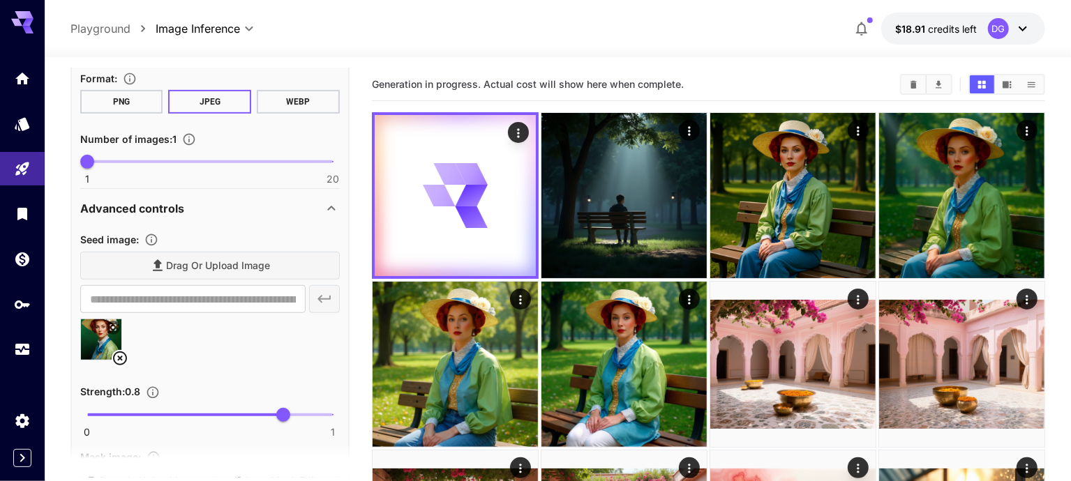
scroll to position [429, 0]
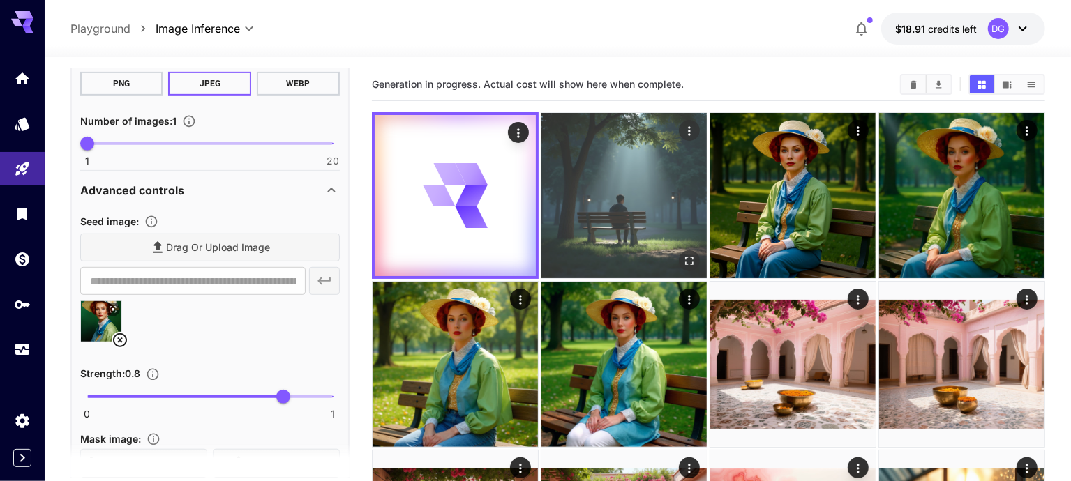
click at [617, 198] on img at bounding box center [623, 195] width 165 height 165
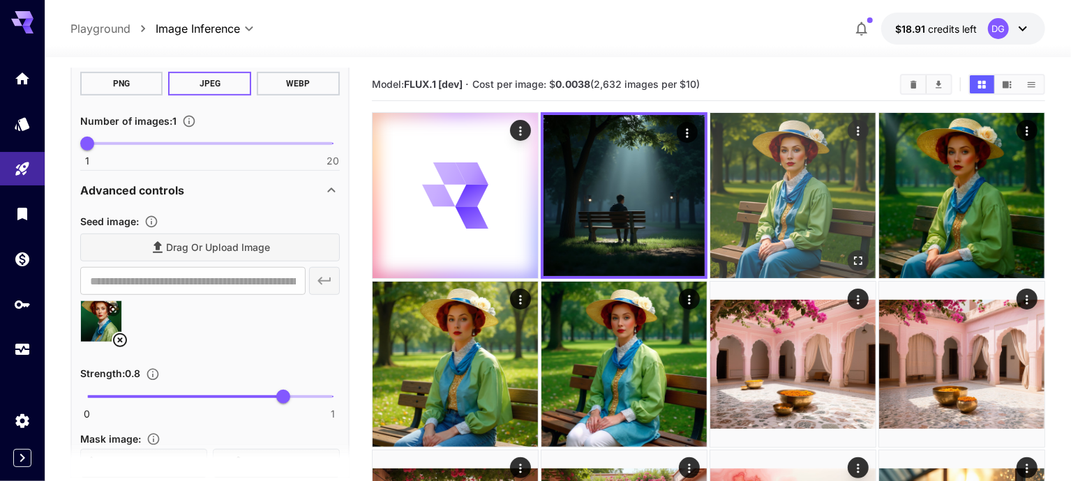
click at [710, 214] on img at bounding box center [792, 195] width 165 height 165
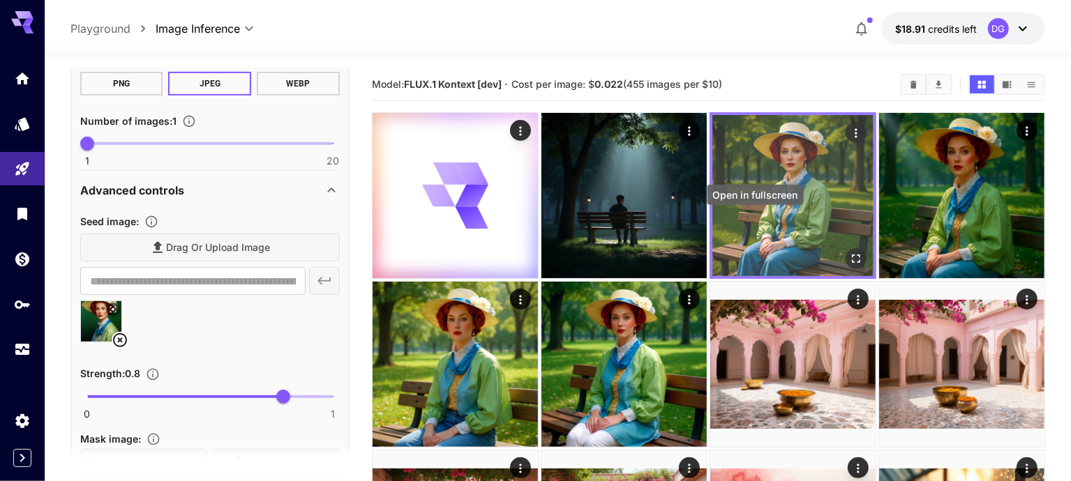
click at [849, 252] on icon "Open in fullscreen" at bounding box center [856, 259] width 14 height 14
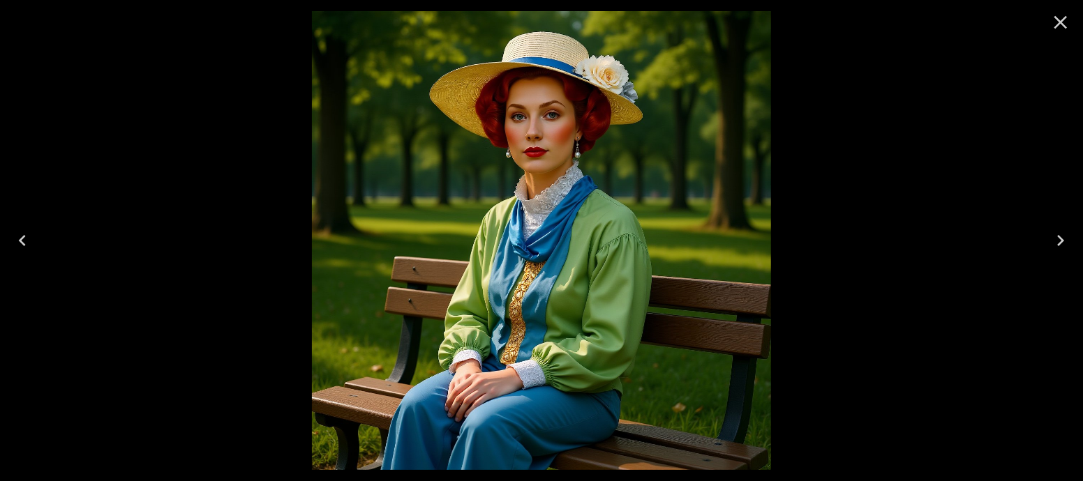
click at [1066, 20] on icon "Close" at bounding box center [1060, 22] width 22 height 22
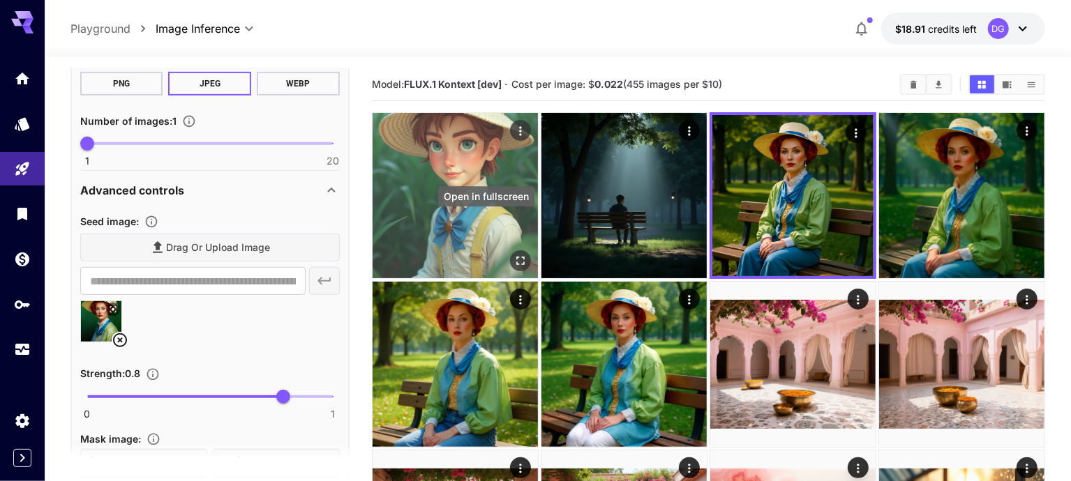
click at [514, 254] on icon "Open in fullscreen" at bounding box center [521, 261] width 14 height 14
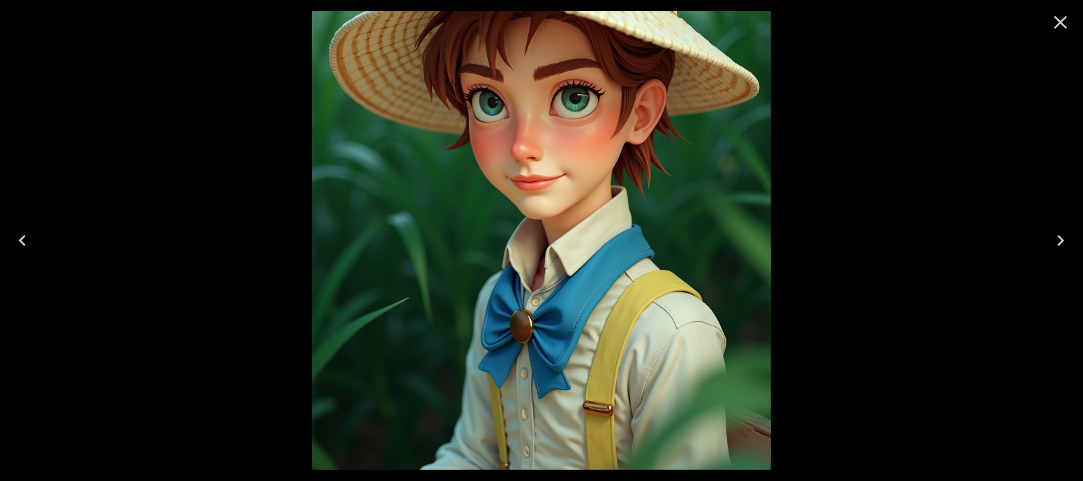
click at [1065, 21] on icon "Close" at bounding box center [1060, 22] width 22 height 22
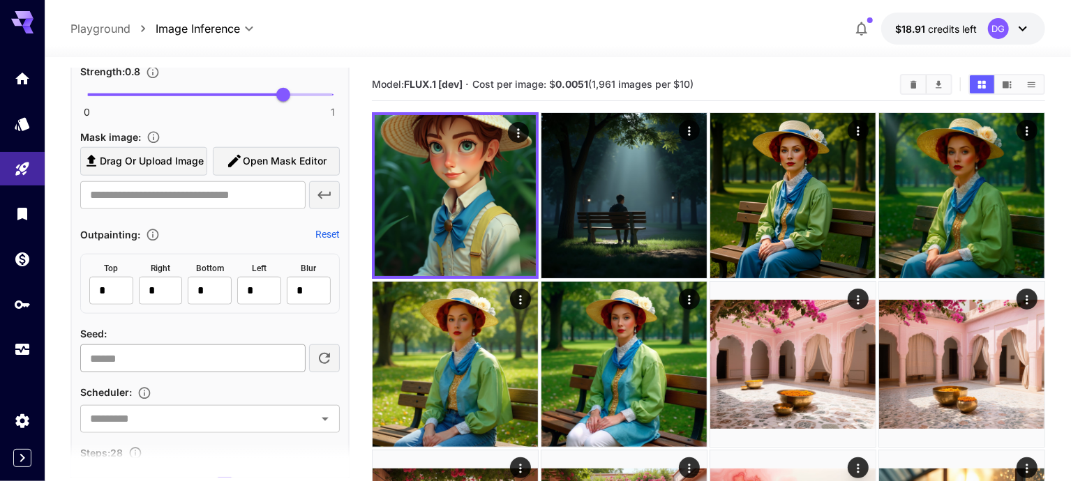
scroll to position [731, 0]
click at [211, 358] on input "**********" at bounding box center [192, 359] width 225 height 28
type input "*"
click at [265, 231] on div "Outpainting : Reset" at bounding box center [210, 234] width 260 height 17
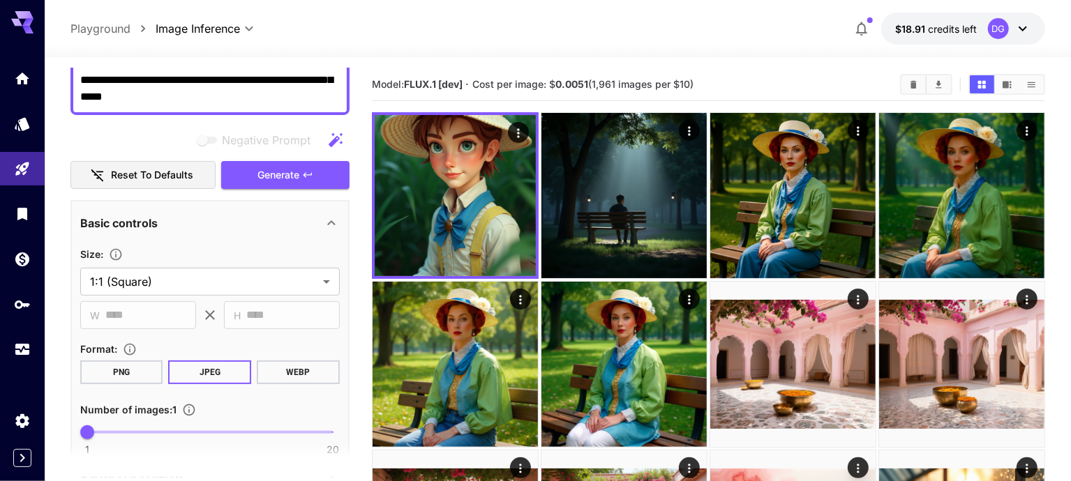
scroll to position [127, 0]
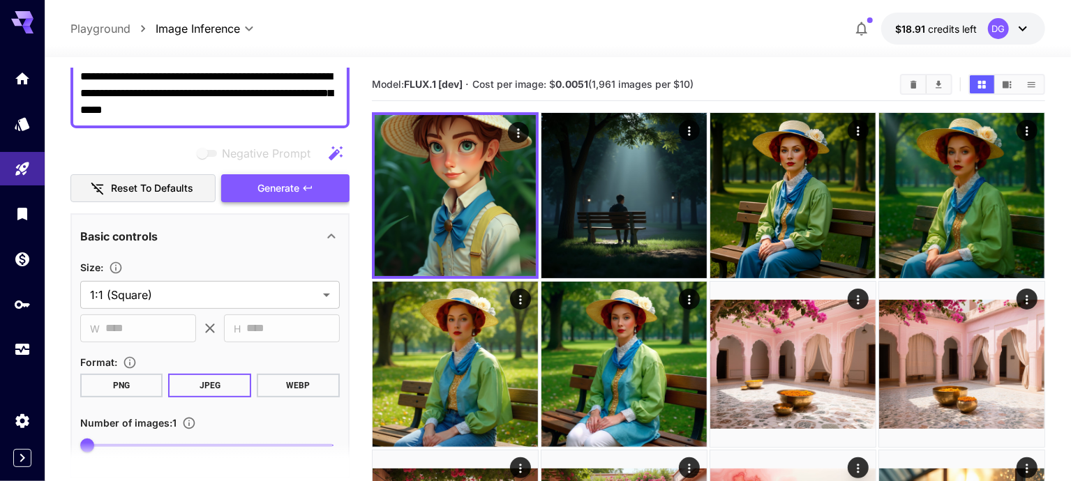
click at [298, 193] on span "Generate" at bounding box center [278, 188] width 42 height 17
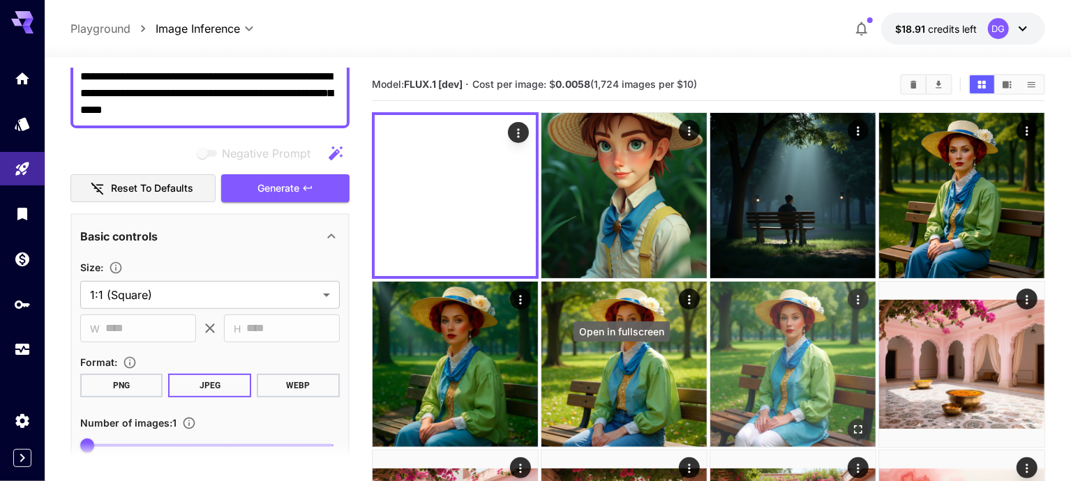
click at [851, 423] on icon "Open in fullscreen" at bounding box center [858, 430] width 14 height 14
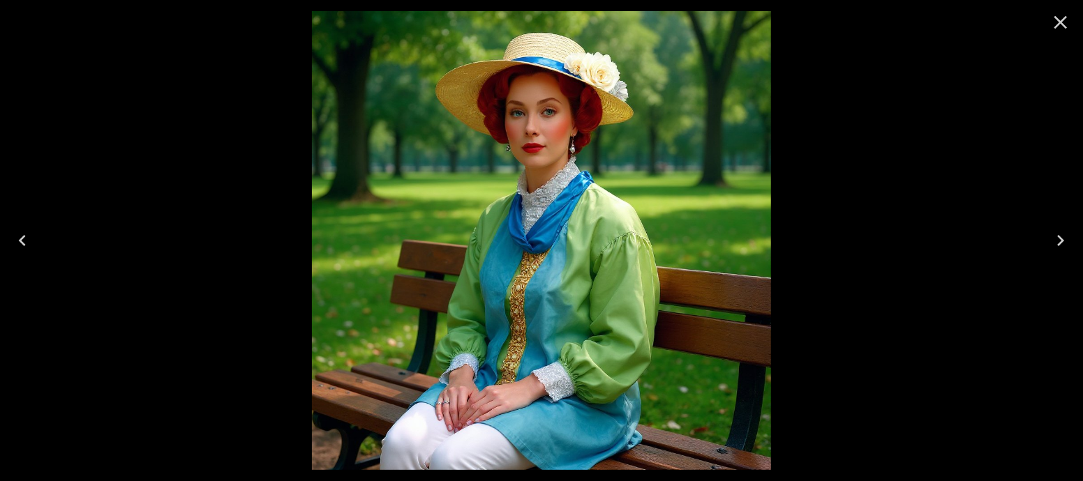
click at [1063, 31] on icon "Close" at bounding box center [1060, 22] width 22 height 22
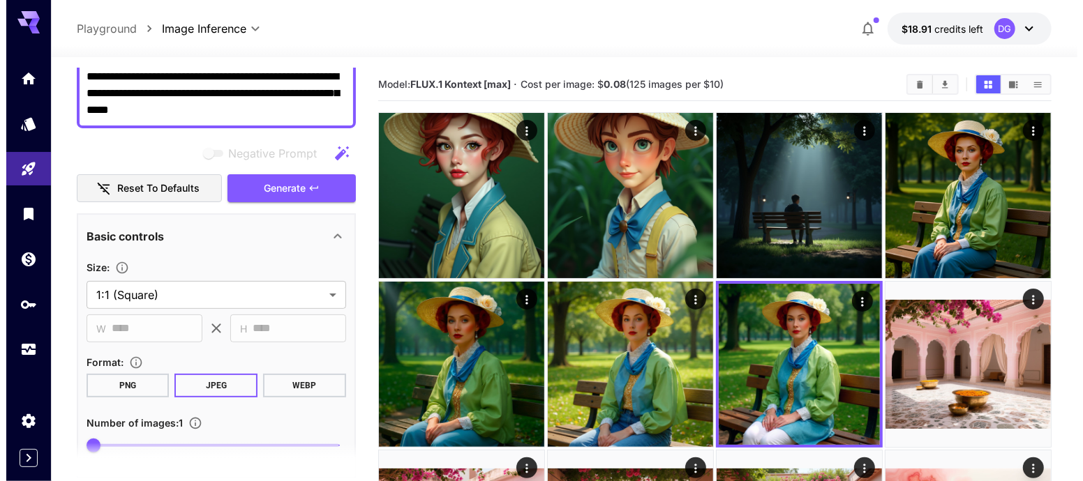
scroll to position [0, 0]
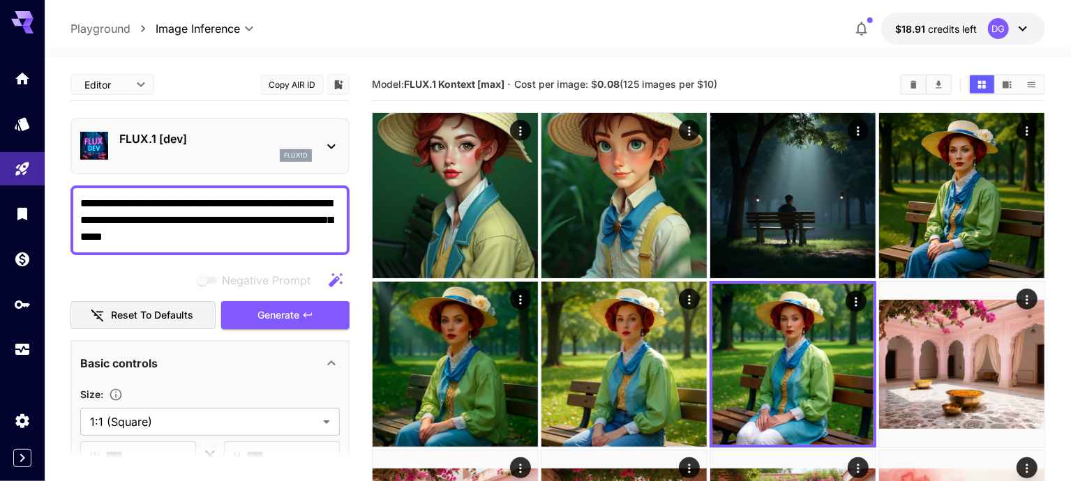
click at [294, 127] on div "FLUX.1 [dev] flux1d" at bounding box center [210, 146] width 260 height 43
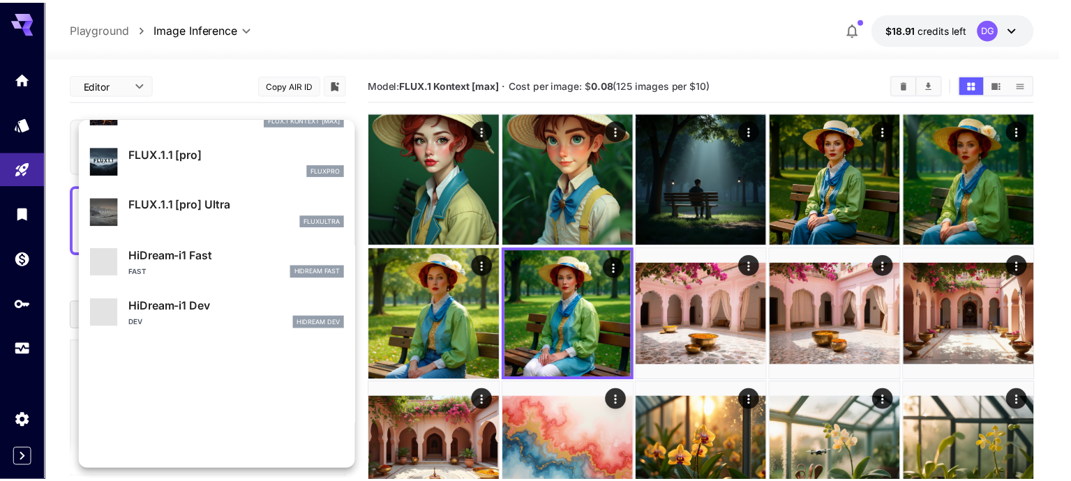
scroll to position [975, 0]
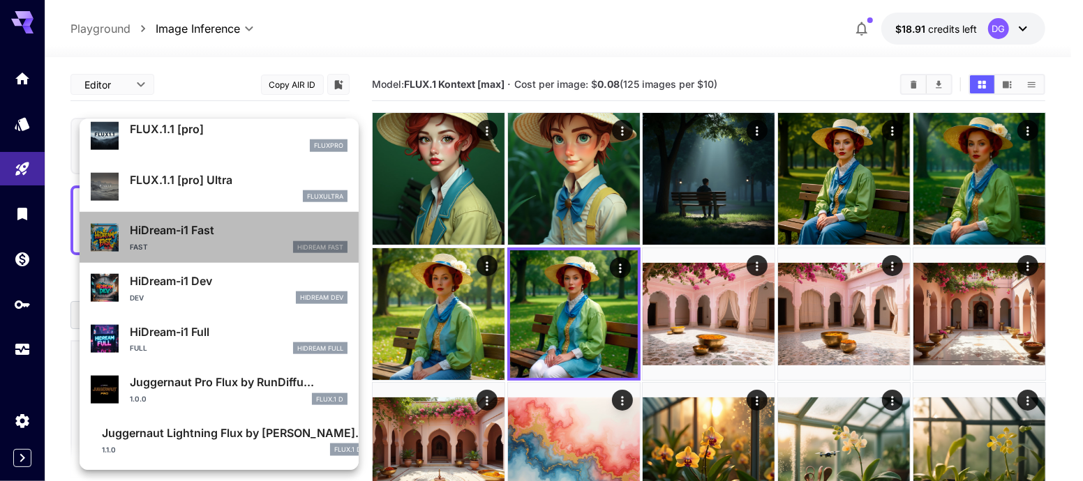
click at [232, 241] on div "Fast HiDream Fast" at bounding box center [239, 247] width 218 height 13
type input "**"
type input "*"
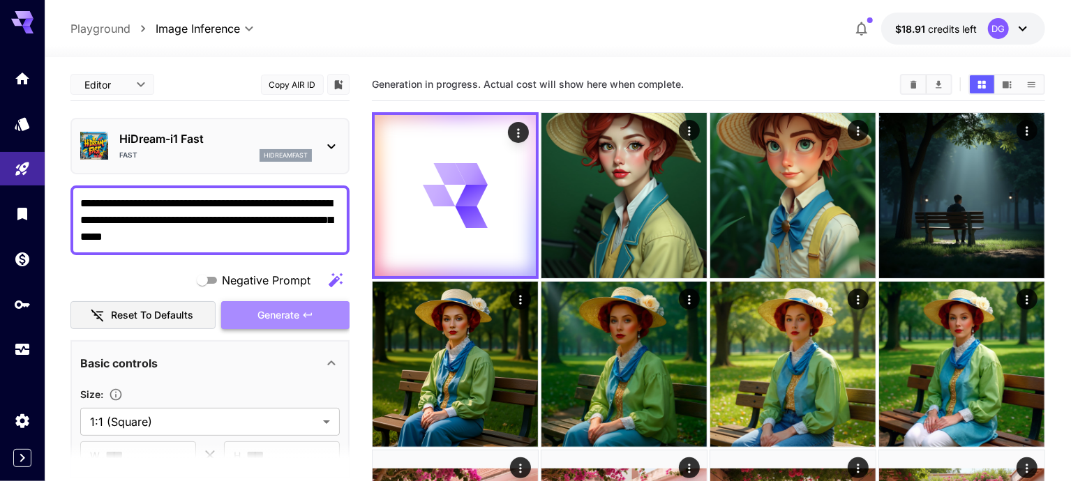
click at [259, 316] on span "Generate" at bounding box center [278, 315] width 42 height 17
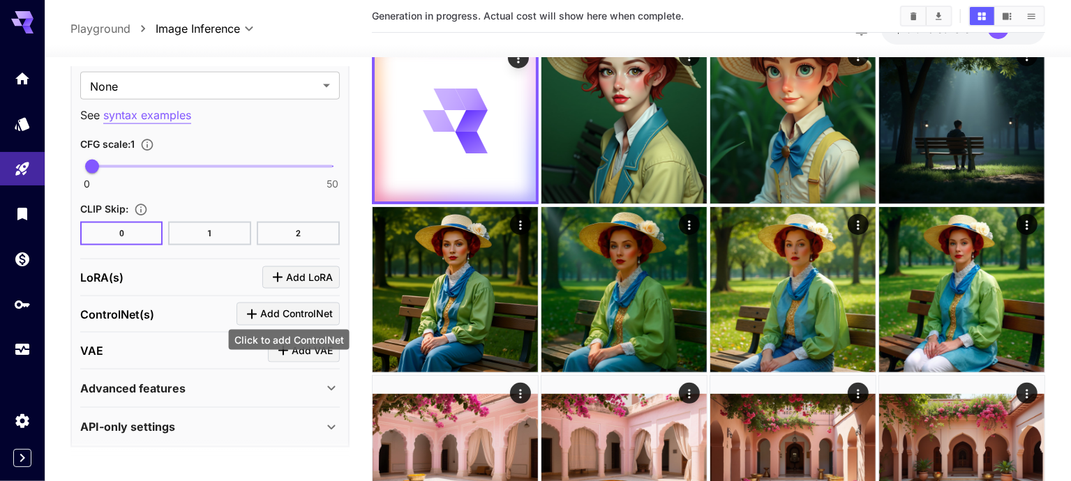
scroll to position [76, 0]
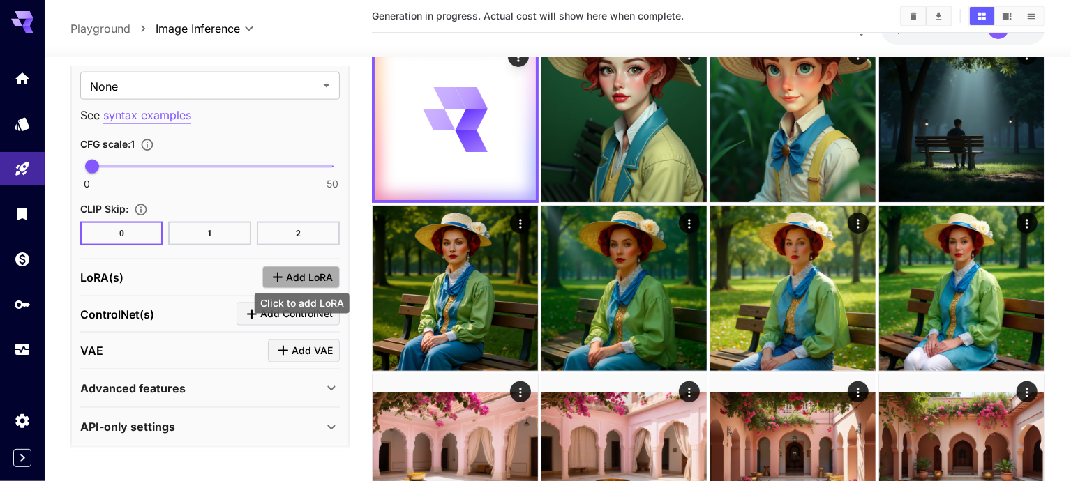
click at [287, 269] on span "Add LoRA" at bounding box center [309, 277] width 47 height 17
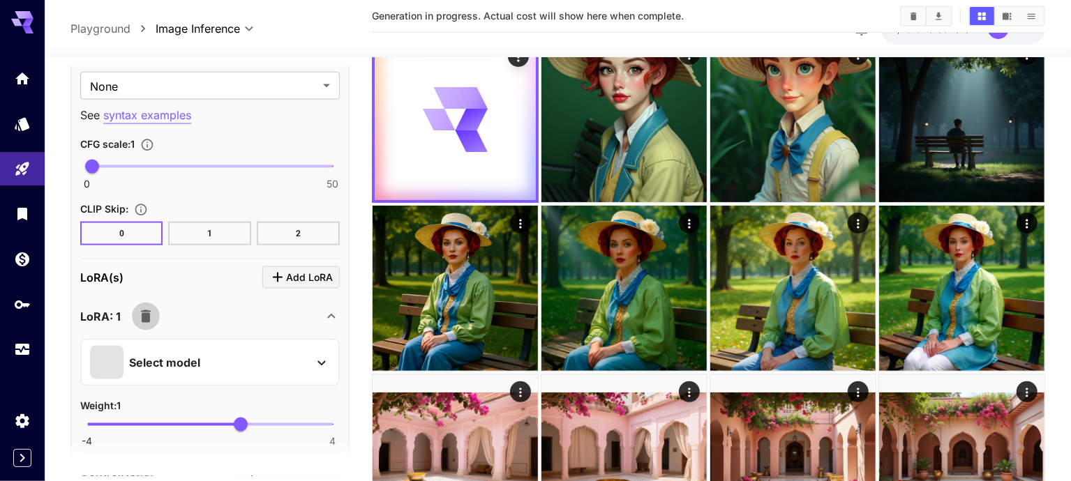
click at [142, 320] on button "button" at bounding box center [146, 317] width 28 height 28
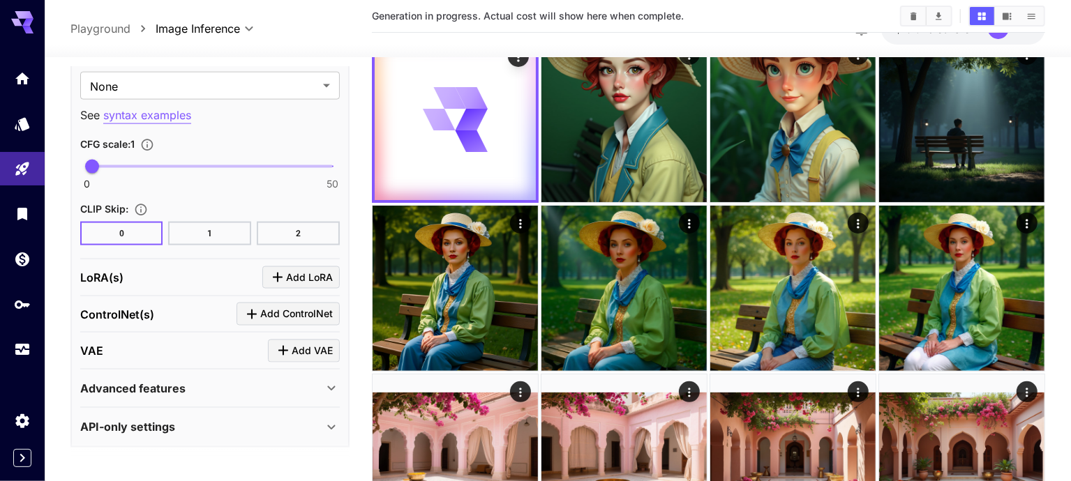
scroll to position [1188, 0]
click at [164, 383] on p "Advanced features" at bounding box center [132, 389] width 105 height 17
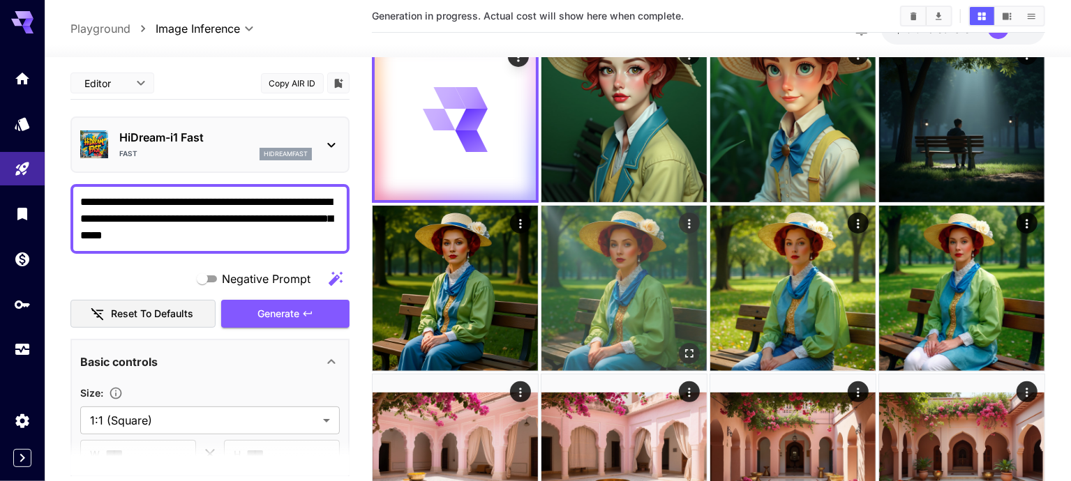
scroll to position [0, 0]
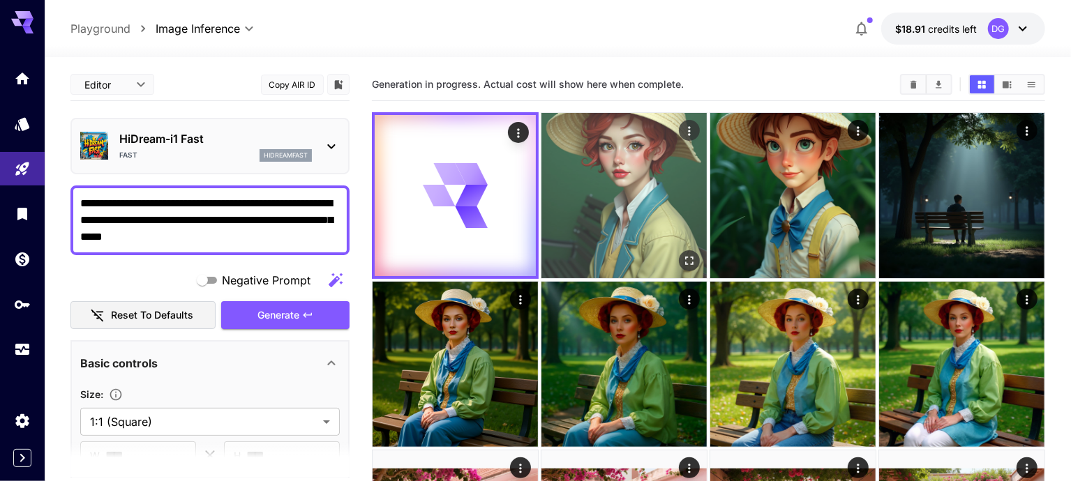
click at [551, 175] on img at bounding box center [623, 195] width 165 height 165
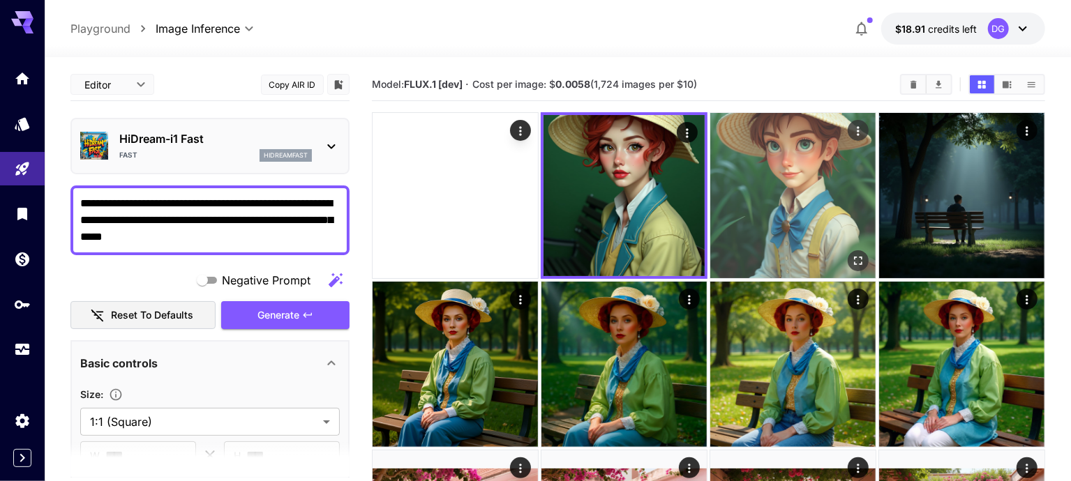
click at [710, 189] on img at bounding box center [792, 195] width 165 height 165
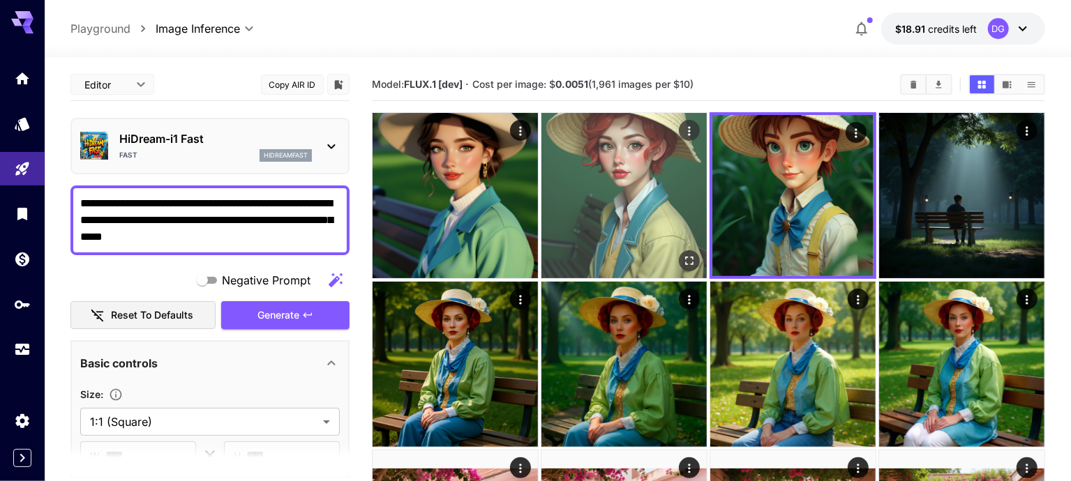
click at [541, 193] on img at bounding box center [623, 195] width 165 height 165
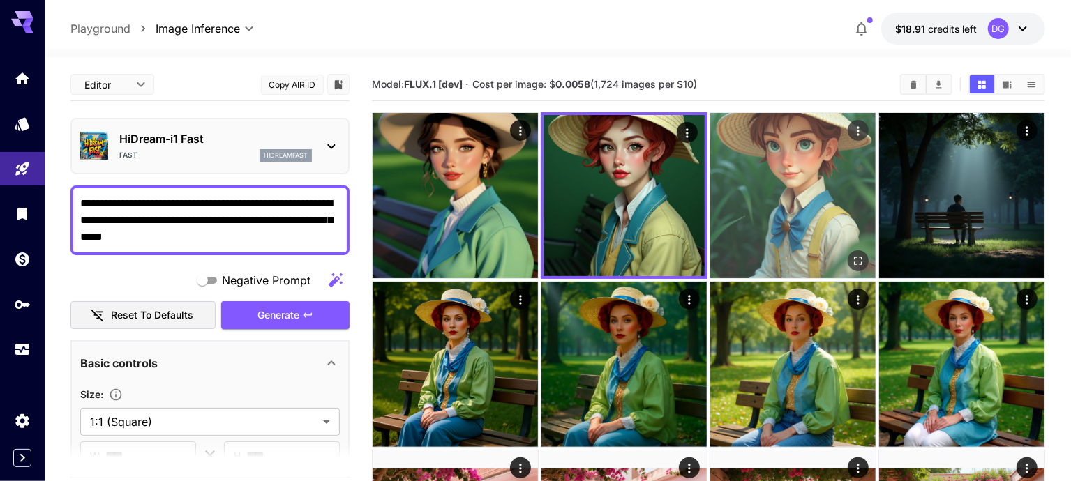
click at [710, 190] on img at bounding box center [792, 195] width 165 height 165
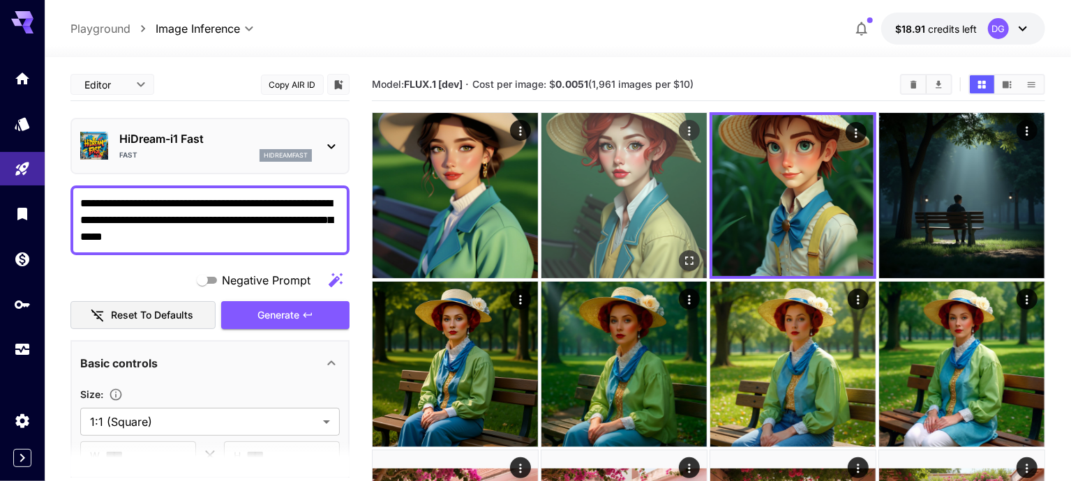
click at [573, 172] on img at bounding box center [623, 195] width 165 height 165
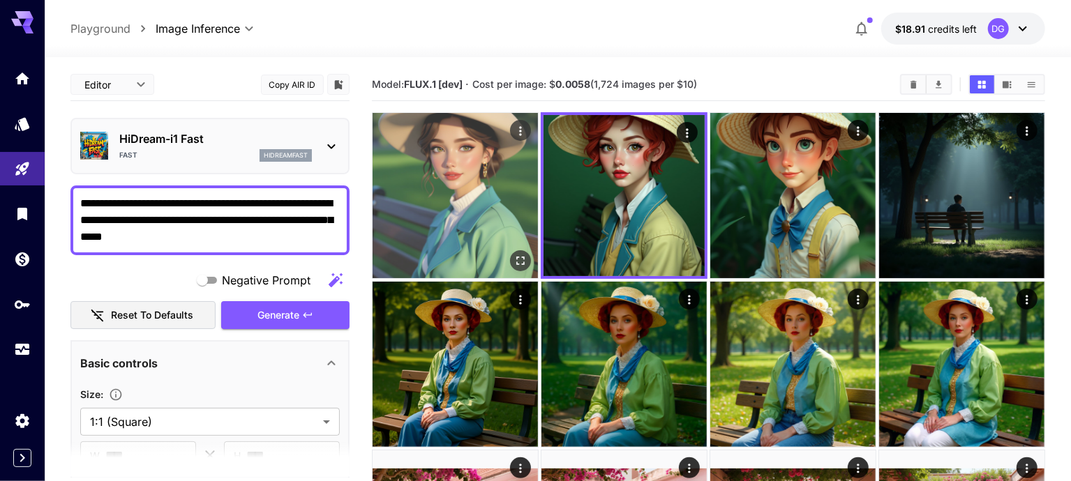
click at [463, 181] on img at bounding box center [455, 195] width 165 height 165
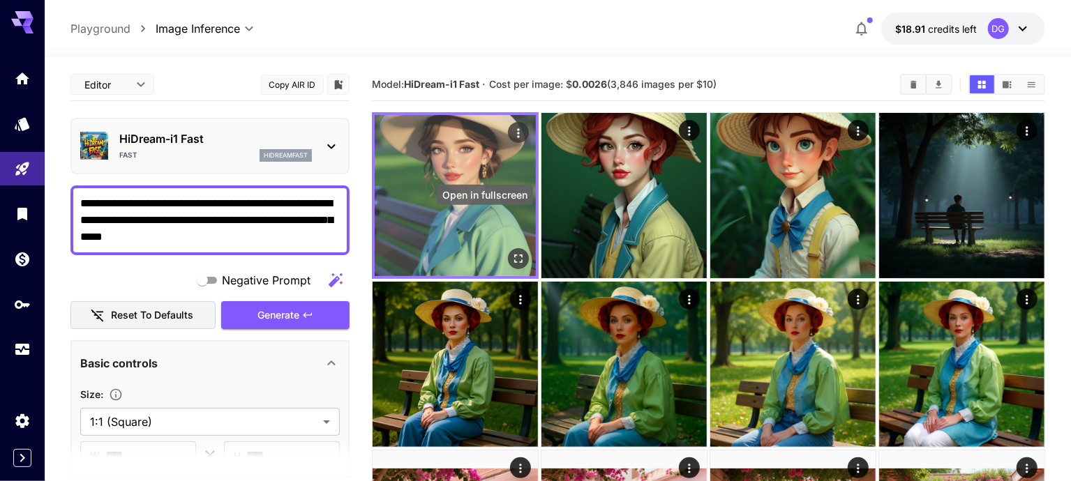
click at [511, 252] on icon "Open in fullscreen" at bounding box center [518, 259] width 14 height 14
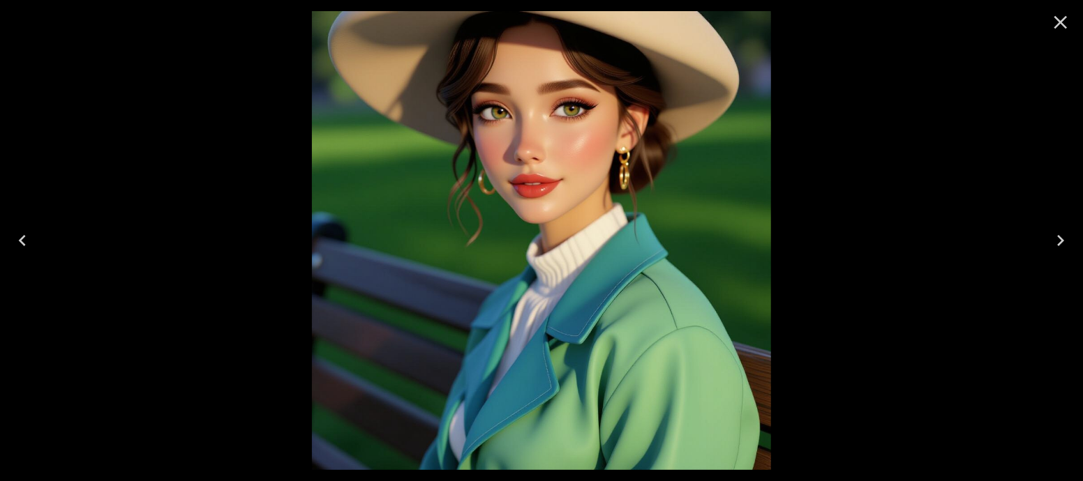
click at [1063, 27] on icon "Close" at bounding box center [1060, 22] width 22 height 22
